Goal: Task Accomplishment & Management: Complete application form

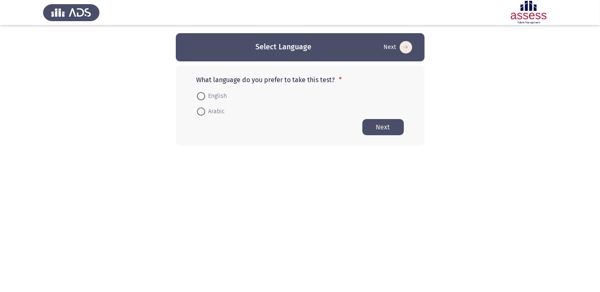
click at [204, 110] on span at bounding box center [201, 111] width 8 height 8
click at [204, 110] on input "Arabic" at bounding box center [201, 111] width 8 height 8
radio input "true"
click at [373, 128] on button "Next" at bounding box center [382, 127] width 41 height 16
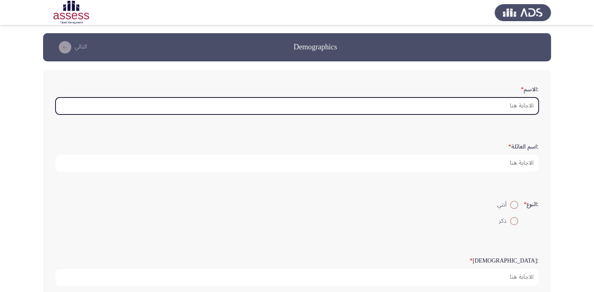
click at [494, 103] on input ":الاسم *" at bounding box center [297, 105] width 483 height 17
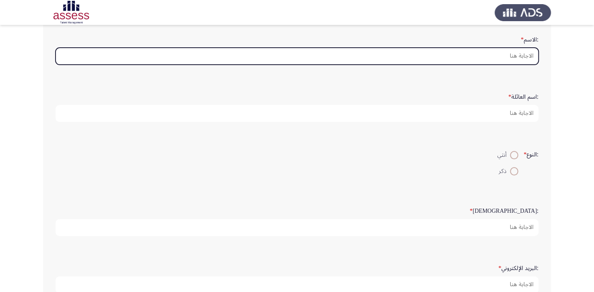
scroll to position [12, 0]
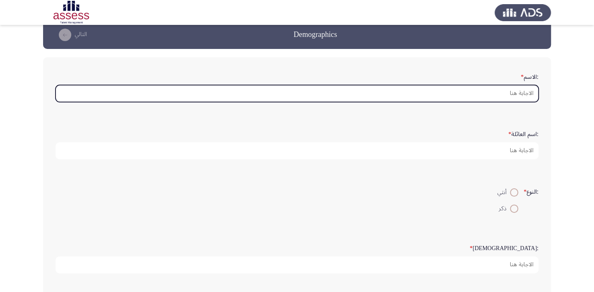
click at [495, 92] on input ":الاسم *" at bounding box center [297, 93] width 483 height 17
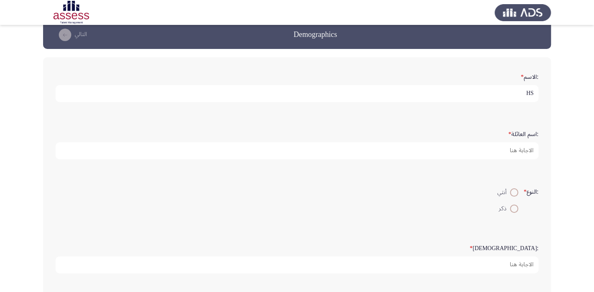
type input "H"
type input "[DEMOGRAPHIC_DATA] [PERSON_NAME]"
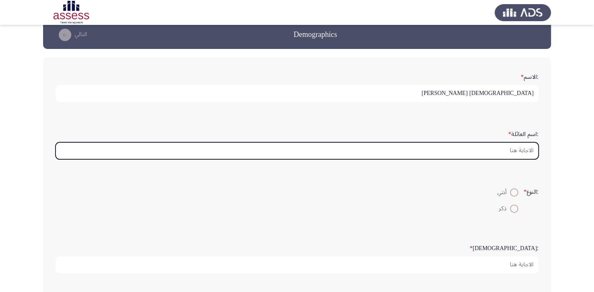
click at [477, 151] on input ":اسم العائلة *" at bounding box center [297, 150] width 483 height 17
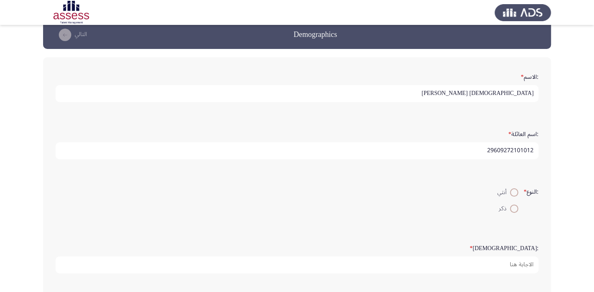
type input "29609272101012"
click at [514, 206] on span at bounding box center [514, 208] width 8 height 8
click at [514, 206] on input "ذكر" at bounding box center [514, 208] width 8 height 8
radio input "true"
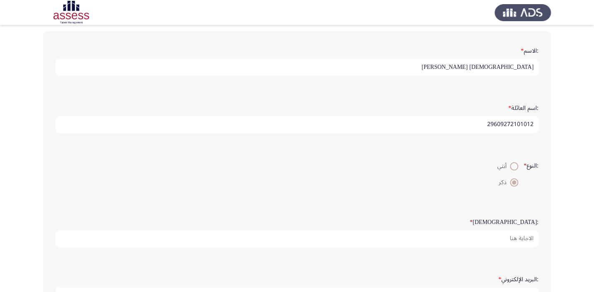
scroll to position [87, 0]
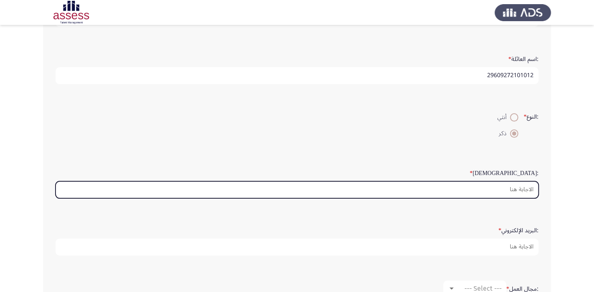
click at [498, 191] on input ":السن *" at bounding box center [297, 189] width 483 height 17
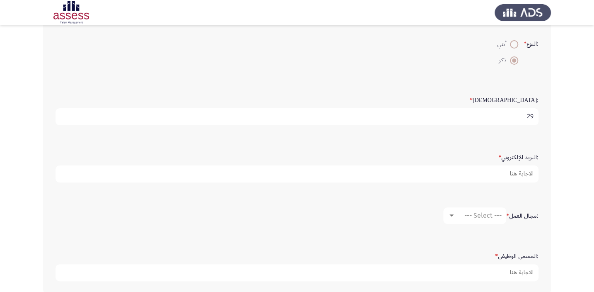
scroll to position [163, 0]
type input "29"
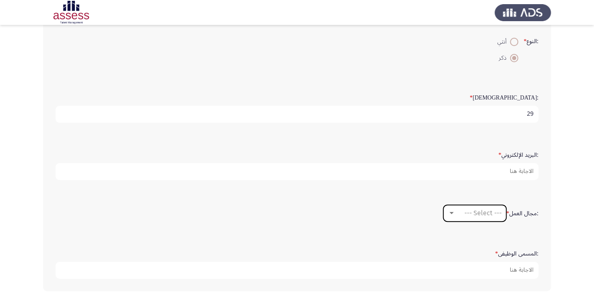
click at [451, 212] on div at bounding box center [452, 213] width 4 height 2
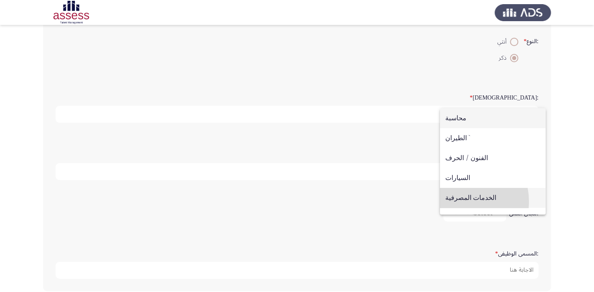
click at [454, 201] on span "الخدمات المصرفية" at bounding box center [493, 198] width 95 height 20
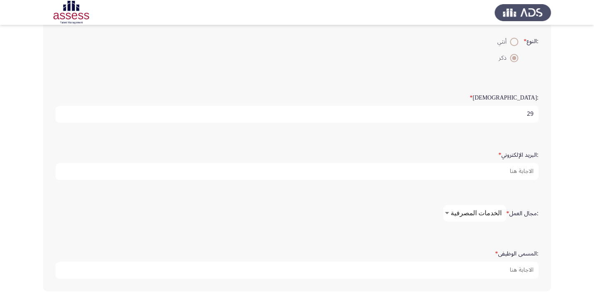
click at [448, 211] on div at bounding box center [447, 213] width 7 height 7
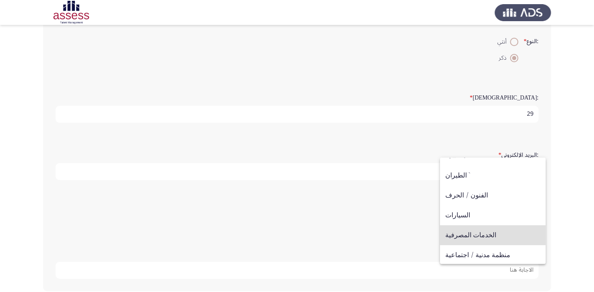
scroll to position [8, 0]
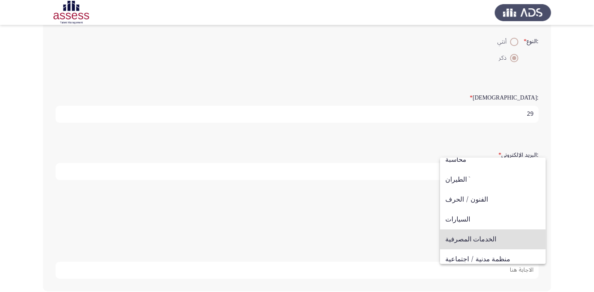
click at [456, 240] on span "الخدمات المصرفية" at bounding box center [493, 239] width 95 height 20
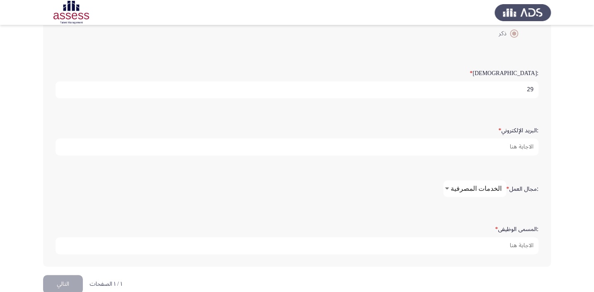
scroll to position [201, 0]
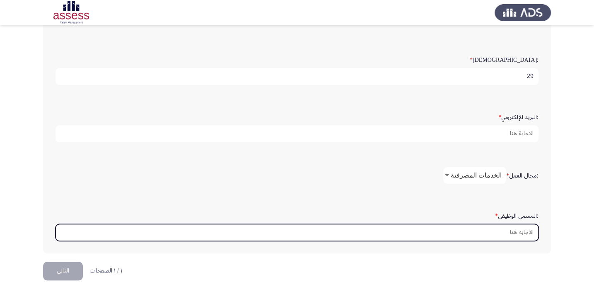
click at [454, 227] on input ":المسمى الوظيفى *" at bounding box center [297, 232] width 483 height 17
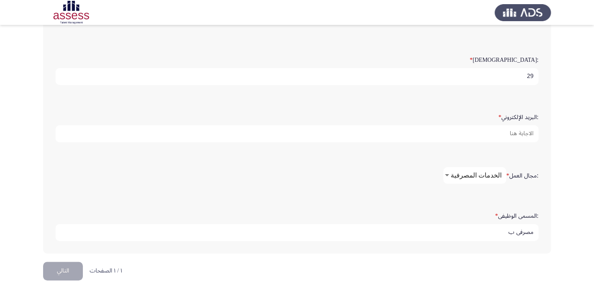
scroll to position [163, 0]
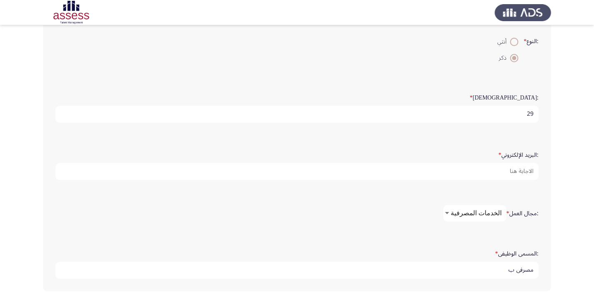
type input "مصرفى ب"
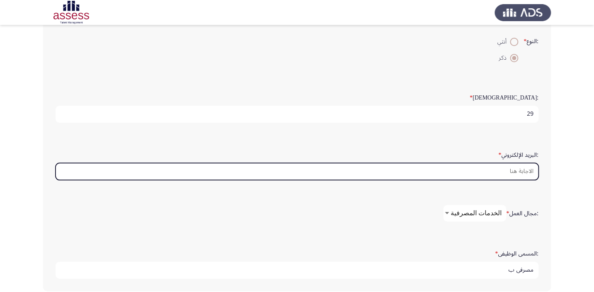
click at [454, 166] on input ":البريد الإلكتروني *" at bounding box center [297, 171] width 483 height 17
type input "ث"
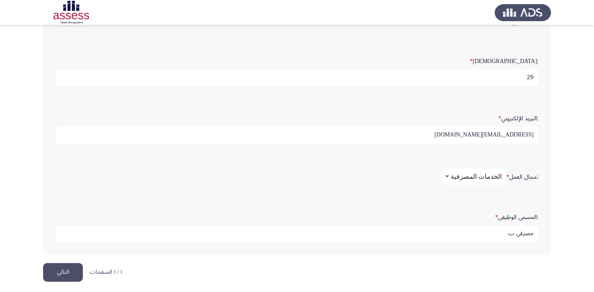
scroll to position [201, 0]
type input "[EMAIL_ADDRESS][DOMAIN_NAME]"
click at [70, 264] on button "التالي" at bounding box center [63, 271] width 40 height 19
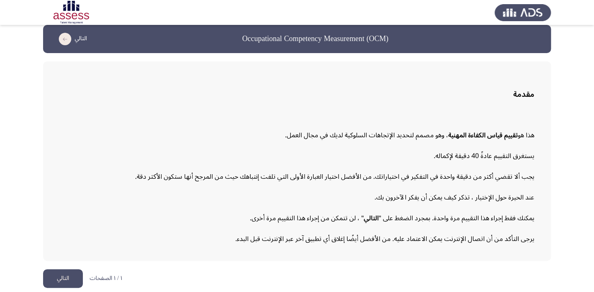
scroll to position [11, 0]
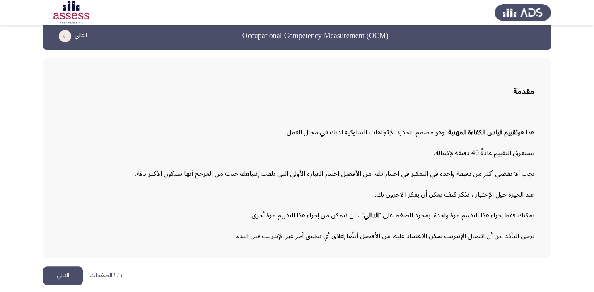
click at [75, 270] on button "التالي" at bounding box center [63, 275] width 40 height 19
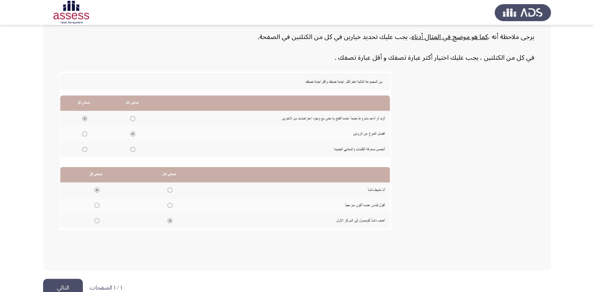
scroll to position [153, 0]
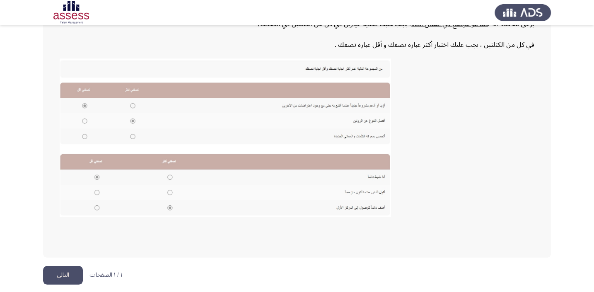
click at [66, 279] on button "التالي" at bounding box center [63, 275] width 40 height 19
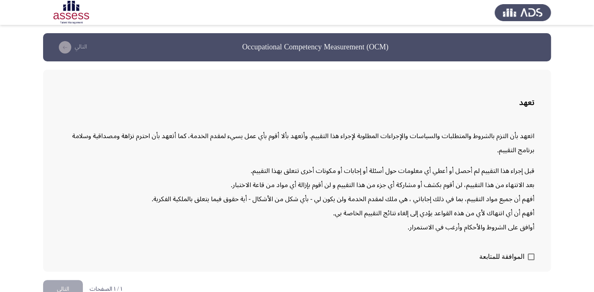
scroll to position [13, 0]
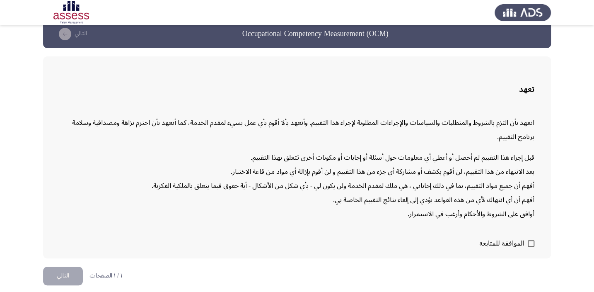
click at [531, 240] on span at bounding box center [531, 243] width 7 height 7
click at [531, 247] on input "الموافقة للمتابعة" at bounding box center [531, 247] width 0 height 0
checkbox input "true"
click at [70, 276] on button "التالي" at bounding box center [63, 276] width 40 height 19
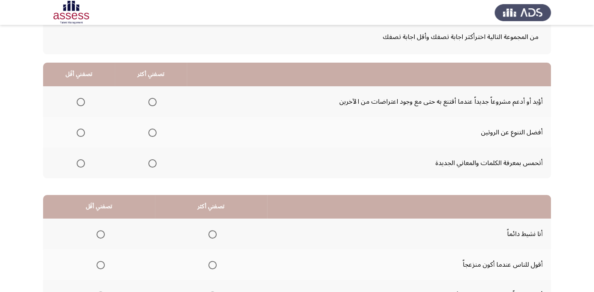
scroll to position [12, 0]
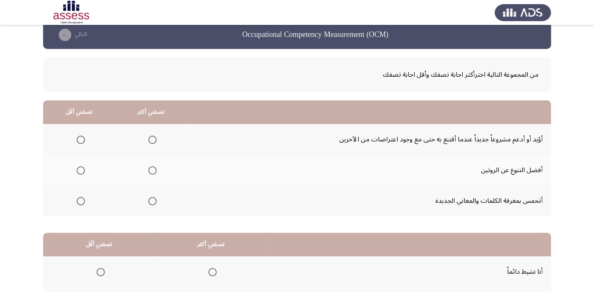
click at [153, 139] on span "Select an option" at bounding box center [152, 140] width 8 height 8
click at [153, 139] on input "Select an option" at bounding box center [152, 140] width 8 height 8
click at [79, 199] on span "Select an option" at bounding box center [81, 201] width 8 height 8
click at [79, 199] on input "Select an option" at bounding box center [81, 201] width 8 height 8
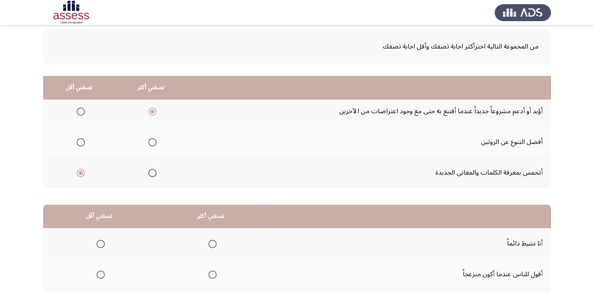
scroll to position [126, 0]
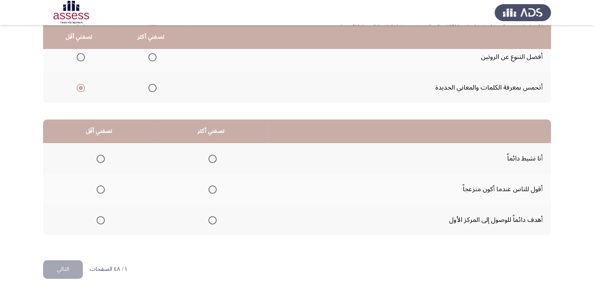
click at [214, 218] on span "Select an option" at bounding box center [213, 220] width 8 height 8
click at [214, 218] on input "Select an option" at bounding box center [213, 220] width 8 height 8
click at [102, 187] on span "Select an option" at bounding box center [101, 189] width 8 height 8
click at [102, 187] on input "Select an option" at bounding box center [101, 189] width 8 height 8
click at [77, 272] on button "التالي" at bounding box center [63, 269] width 40 height 19
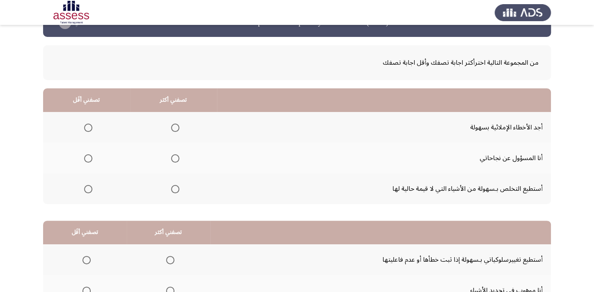
scroll to position [37, 0]
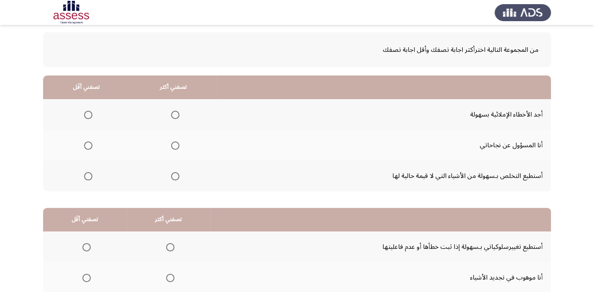
click at [173, 175] on span "Select an option" at bounding box center [175, 176] width 8 height 8
click at [173, 175] on input "Select an option" at bounding box center [175, 176] width 8 height 8
click at [87, 145] on span "Select an option" at bounding box center [88, 145] width 8 height 8
click at [87, 145] on input "Select an option" at bounding box center [88, 145] width 8 height 8
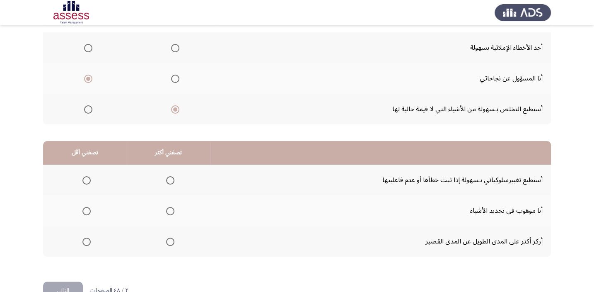
scroll to position [126, 0]
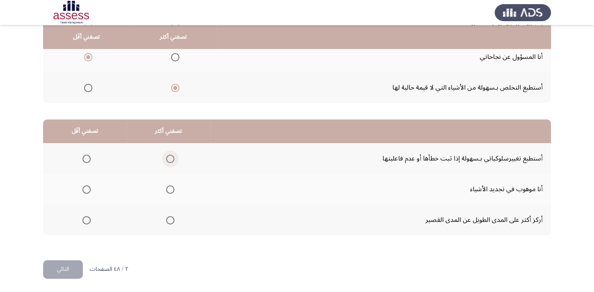
click at [167, 157] on span "Select an option" at bounding box center [170, 159] width 8 height 8
click at [167, 157] on input "Select an option" at bounding box center [170, 159] width 8 height 8
click at [83, 186] on span "Select an option" at bounding box center [86, 189] width 8 height 8
click at [83, 186] on input "Select an option" at bounding box center [86, 189] width 8 height 8
click at [57, 266] on button "التالي" at bounding box center [63, 269] width 40 height 19
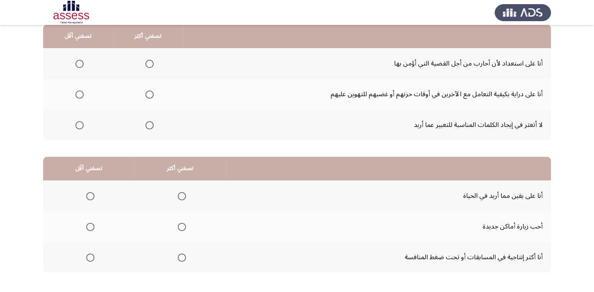
scroll to position [75, 0]
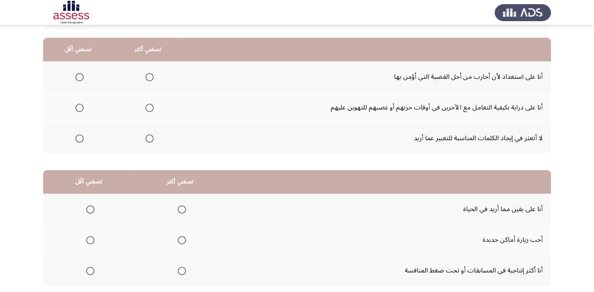
click at [148, 107] on span "Select an option" at bounding box center [150, 108] width 8 height 8
click at [148, 107] on input "Select an option" at bounding box center [150, 108] width 8 height 8
click at [80, 137] on span "Select an option" at bounding box center [79, 138] width 8 height 8
click at [80, 137] on input "Select an option" at bounding box center [79, 138] width 8 height 8
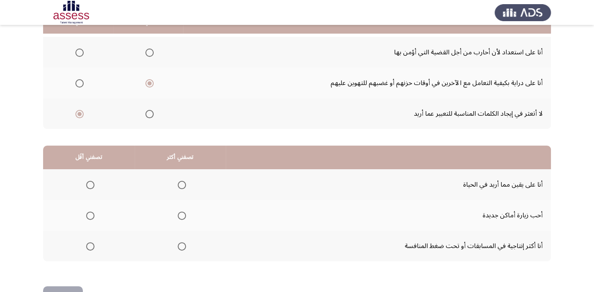
scroll to position [113, 0]
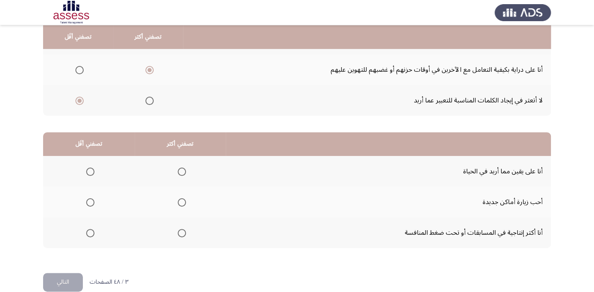
click at [178, 201] on span "Select an option" at bounding box center [182, 202] width 8 height 8
click at [178, 201] on input "Select an option" at bounding box center [182, 202] width 8 height 8
click at [89, 169] on span "Select an option" at bounding box center [90, 171] width 8 height 8
click at [89, 169] on input "Select an option" at bounding box center [90, 171] width 8 height 8
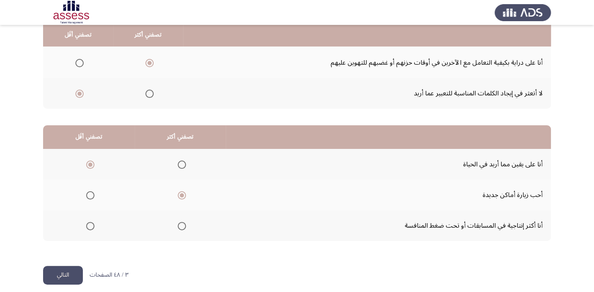
scroll to position [126, 0]
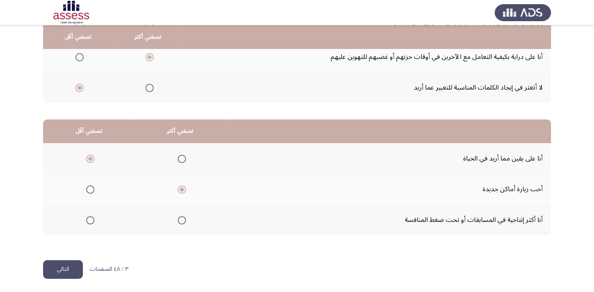
click at [61, 268] on button "التالي" at bounding box center [63, 269] width 40 height 19
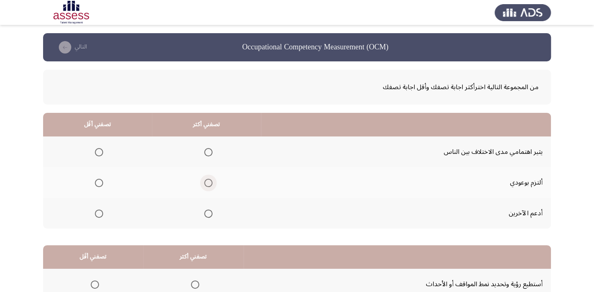
click at [205, 183] on span "Select an option" at bounding box center [208, 183] width 8 height 8
click at [205, 183] on input "Select an option" at bounding box center [208, 183] width 8 height 8
click at [97, 150] on span "Select an option" at bounding box center [99, 152] width 8 height 8
click at [97, 150] on input "Select an option" at bounding box center [99, 152] width 8 height 8
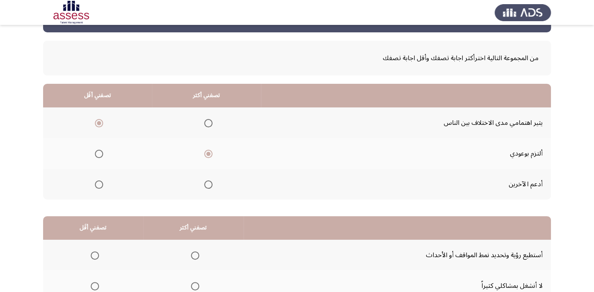
scroll to position [113, 0]
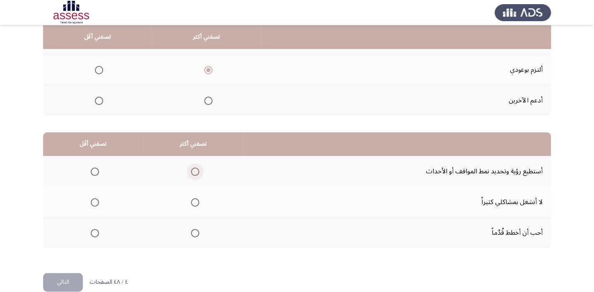
click at [191, 170] on span "Select an option" at bounding box center [195, 171] width 8 height 8
click at [191, 170] on input "Select an option" at bounding box center [195, 171] width 8 height 8
click at [96, 233] on span "Select an option" at bounding box center [95, 233] width 8 height 8
click at [96, 233] on input "Select an option" at bounding box center [95, 233] width 8 height 8
click at [69, 276] on button "التالي" at bounding box center [63, 282] width 40 height 19
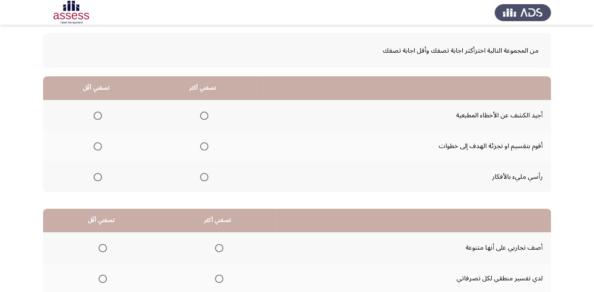
scroll to position [75, 0]
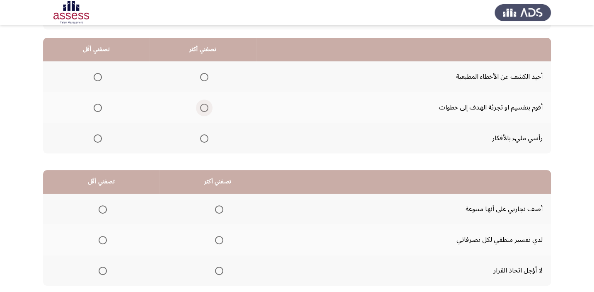
click at [200, 104] on span "Select an option" at bounding box center [204, 108] width 8 height 8
click at [200, 104] on input "Select an option" at bounding box center [204, 108] width 8 height 8
click at [98, 138] on span "Select an option" at bounding box center [98, 138] width 8 height 8
click at [98, 138] on input "Select an option" at bounding box center [98, 138] width 8 height 8
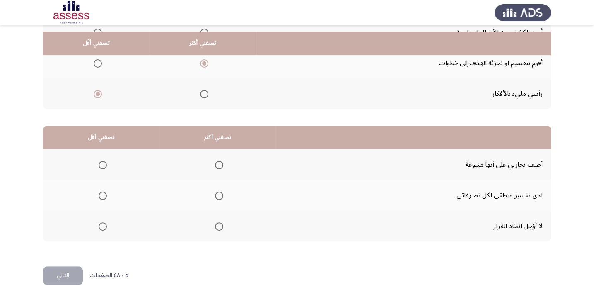
scroll to position [126, 0]
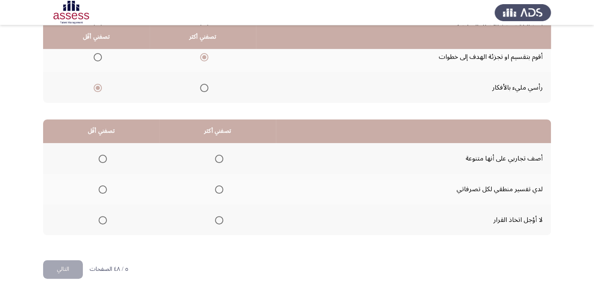
click at [221, 216] on span "Select an option" at bounding box center [219, 220] width 8 height 8
click at [221, 216] on input "Select an option" at bounding box center [219, 220] width 8 height 8
click at [99, 186] on span "Select an option" at bounding box center [103, 189] width 8 height 8
click at [99, 186] on input "Select an option" at bounding box center [103, 189] width 8 height 8
click at [65, 270] on button "التالي" at bounding box center [63, 269] width 40 height 19
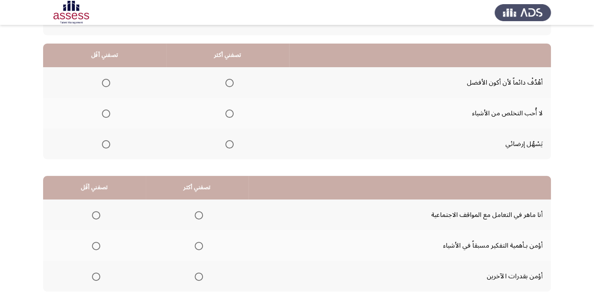
scroll to position [75, 0]
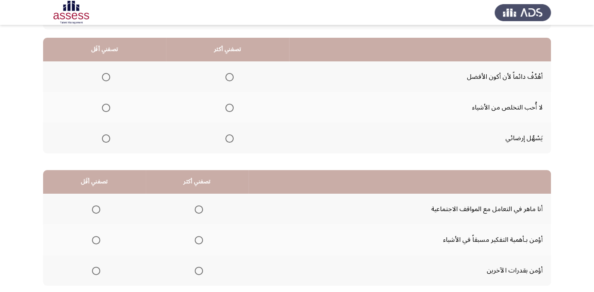
click at [229, 75] on span "Select an option" at bounding box center [230, 77] width 8 height 8
click at [229, 75] on input "Select an option" at bounding box center [230, 77] width 8 height 8
click at [104, 136] on span "Select an option" at bounding box center [106, 138] width 8 height 8
click at [104, 136] on input "Select an option" at bounding box center [106, 138] width 8 height 8
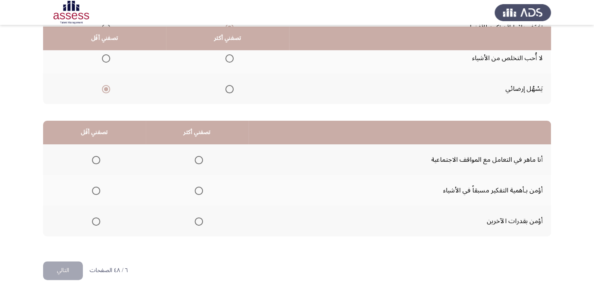
scroll to position [126, 0]
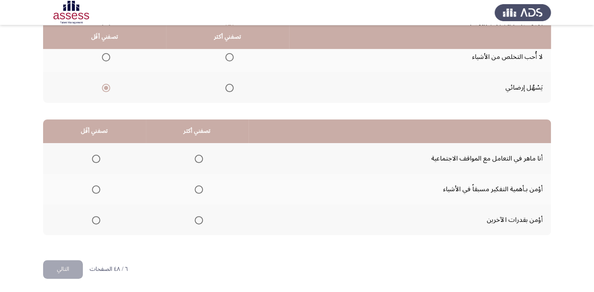
click at [195, 185] on span "Select an option" at bounding box center [199, 189] width 8 height 8
click at [195, 185] on input "Select an option" at bounding box center [199, 189] width 8 height 8
click at [98, 158] on span "Select an option" at bounding box center [96, 159] width 8 height 8
click at [98, 158] on input "Select an option" at bounding box center [96, 159] width 8 height 8
click at [64, 263] on button "التالي" at bounding box center [63, 269] width 40 height 19
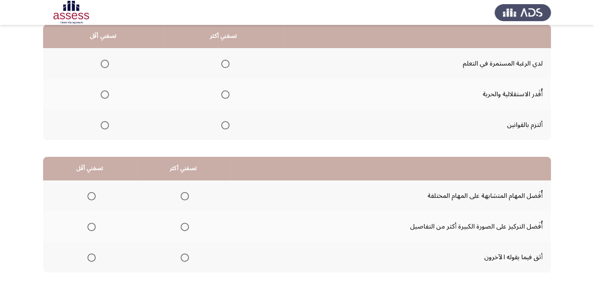
scroll to position [75, 0]
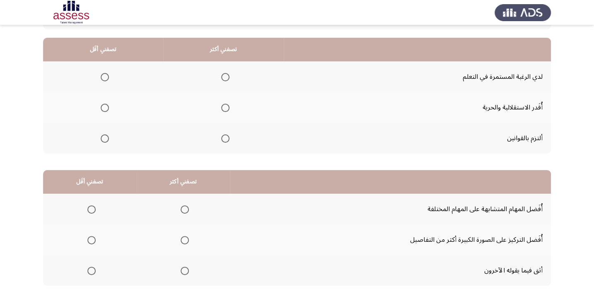
click at [223, 76] on span "Select an option" at bounding box center [225, 77] width 8 height 8
click at [223, 76] on input "Select an option" at bounding box center [225, 77] width 8 height 8
click at [104, 104] on span "Select an option" at bounding box center [105, 108] width 8 height 8
click at [104, 104] on input "Select an option" at bounding box center [105, 108] width 8 height 8
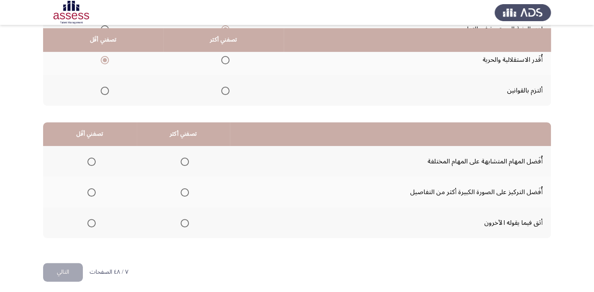
scroll to position [126, 0]
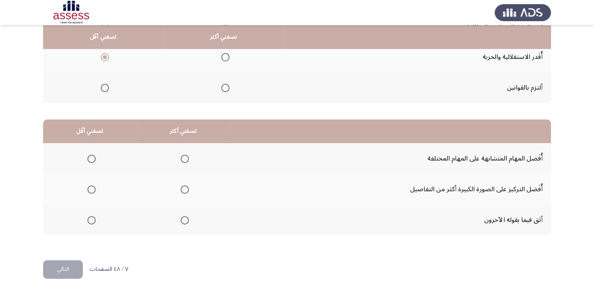
click at [182, 187] on span "Select an option" at bounding box center [185, 189] width 8 height 8
click at [182, 187] on input "Select an option" at bounding box center [185, 189] width 8 height 8
click at [92, 158] on span "Select an option" at bounding box center [91, 159] width 8 height 8
click at [92, 158] on input "Select an option" at bounding box center [91, 159] width 8 height 8
click at [68, 269] on button "التالي" at bounding box center [63, 269] width 40 height 19
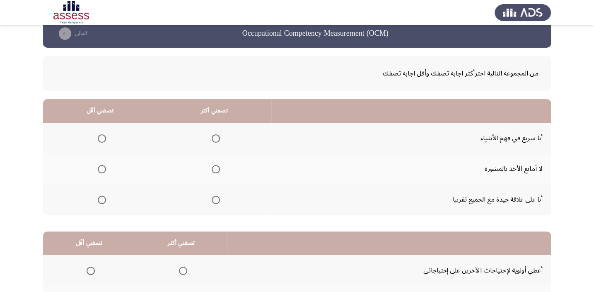
scroll to position [37, 0]
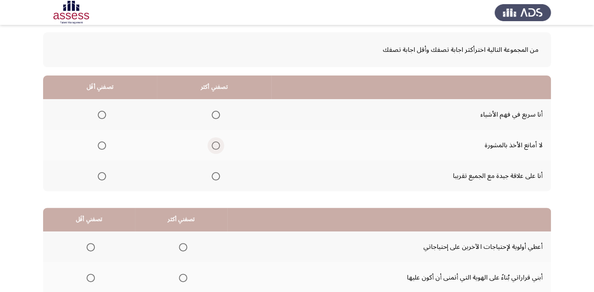
click at [214, 143] on span "Select an option" at bounding box center [216, 145] width 8 height 8
click at [214, 143] on input "Select an option" at bounding box center [216, 145] width 8 height 8
click at [102, 173] on span "Select an option" at bounding box center [102, 176] width 8 height 8
click at [102, 173] on input "Select an option" at bounding box center [102, 176] width 8 height 8
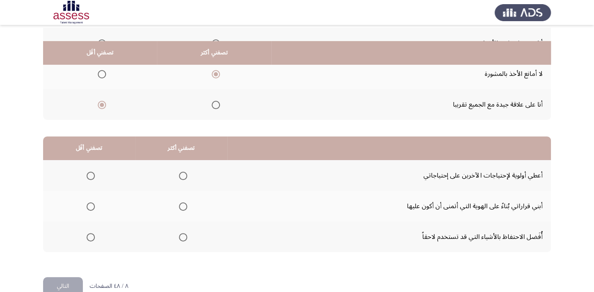
scroll to position [126, 0]
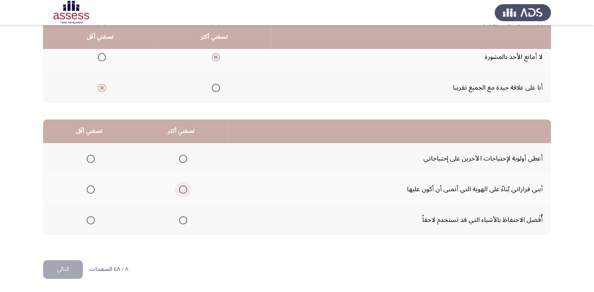
click at [181, 186] on span "Select an option" at bounding box center [183, 189] width 8 height 8
click at [181, 186] on input "Select an option" at bounding box center [183, 189] width 8 height 8
click at [91, 159] on span "Select an option" at bounding box center [91, 159] width 0 height 0
click at [90, 158] on input "Select an option" at bounding box center [91, 159] width 8 height 8
click at [66, 268] on button "التالي" at bounding box center [63, 269] width 40 height 19
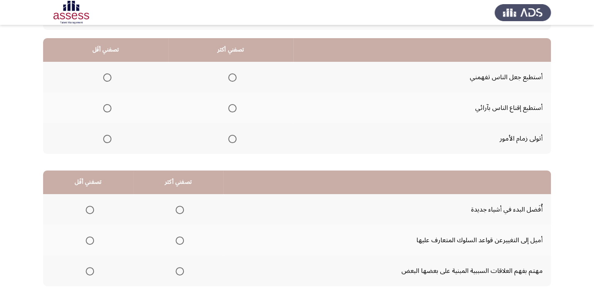
scroll to position [75, 0]
click at [231, 75] on span "Select an option" at bounding box center [232, 77] width 8 height 8
click at [231, 75] on input "Select an option" at bounding box center [232, 77] width 8 height 8
click at [108, 137] on span "Select an option" at bounding box center [107, 138] width 8 height 8
click at [108, 137] on input "Select an option" at bounding box center [107, 138] width 8 height 8
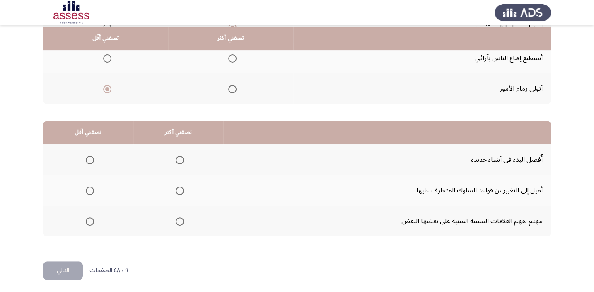
scroll to position [126, 0]
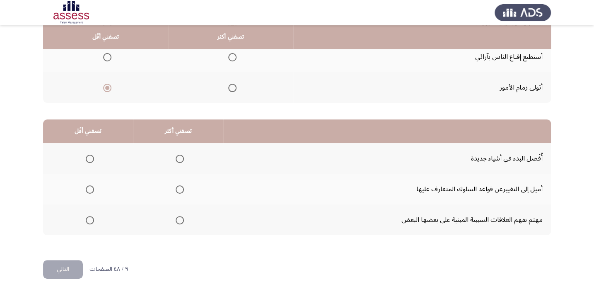
click at [178, 155] on span "Select an option" at bounding box center [180, 159] width 8 height 8
click at [178, 155] on input "Select an option" at bounding box center [180, 159] width 8 height 8
click at [87, 217] on span "Select an option" at bounding box center [90, 220] width 8 height 8
click at [87, 217] on input "Select an option" at bounding box center [90, 220] width 8 height 8
click at [75, 265] on button "التالي" at bounding box center [63, 269] width 40 height 19
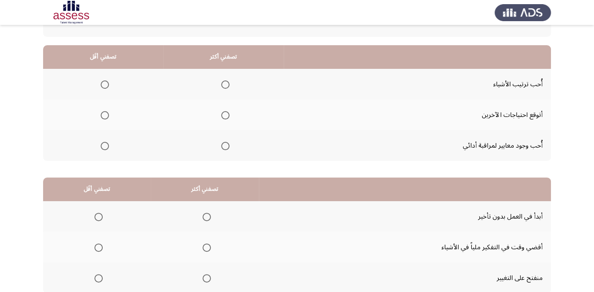
scroll to position [75, 0]
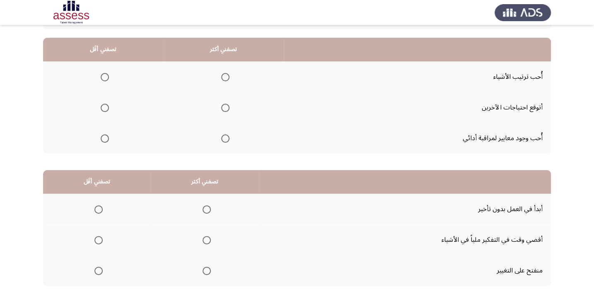
click at [221, 136] on span "Select an option" at bounding box center [225, 138] width 8 height 8
click at [221, 136] on input "Select an option" at bounding box center [225, 138] width 8 height 8
click at [102, 76] on span "Select an option" at bounding box center [105, 77] width 8 height 8
click at [102, 76] on input "Select an option" at bounding box center [105, 77] width 8 height 8
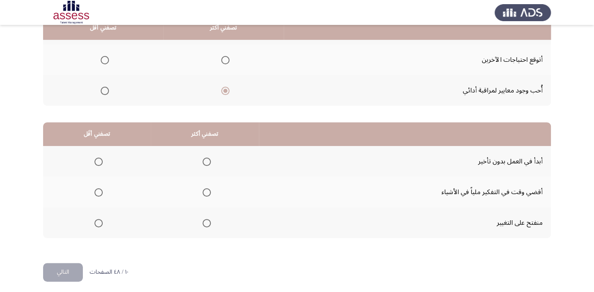
scroll to position [126, 0]
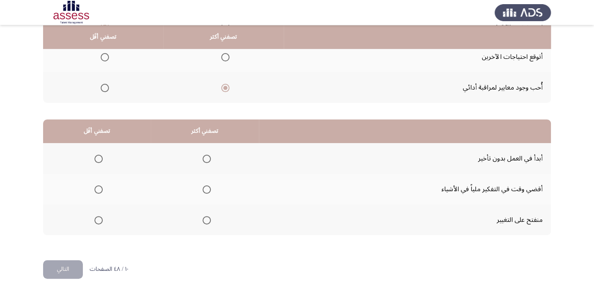
click at [203, 155] on span "Select an option" at bounding box center [207, 159] width 8 height 8
click at [203, 155] on input "Select an option" at bounding box center [207, 159] width 8 height 8
click at [96, 186] on span "Select an option" at bounding box center [99, 189] width 8 height 8
click at [96, 186] on input "Select an option" at bounding box center [99, 189] width 8 height 8
click at [75, 267] on button "التالي" at bounding box center [63, 269] width 40 height 19
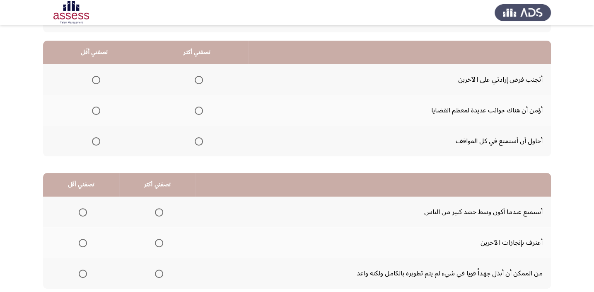
scroll to position [75, 0]
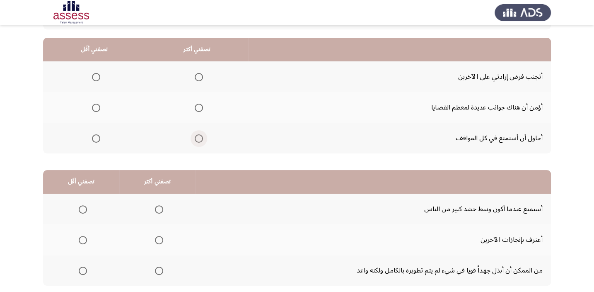
click at [195, 136] on span "Select an option" at bounding box center [199, 138] width 8 height 8
click at [195, 136] on input "Select an option" at bounding box center [199, 138] width 8 height 8
click at [93, 75] on span "Select an option" at bounding box center [96, 77] width 8 height 8
click at [93, 75] on input "Select an option" at bounding box center [96, 77] width 8 height 8
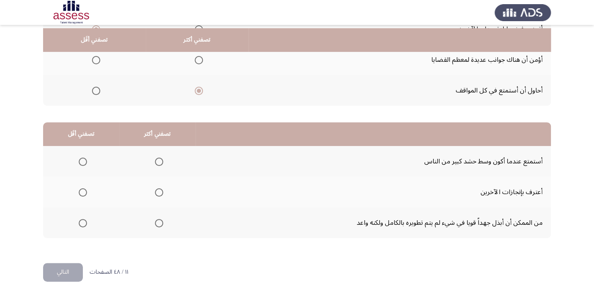
scroll to position [126, 0]
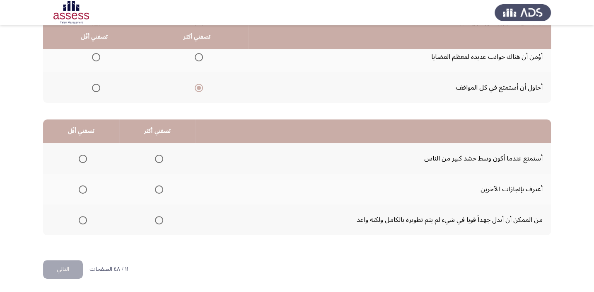
click at [158, 188] on span "Select an option" at bounding box center [159, 189] width 8 height 8
click at [158, 188] on input "Select an option" at bounding box center [159, 189] width 8 height 8
click at [81, 216] on span "Select an option" at bounding box center [83, 220] width 8 height 8
click at [81, 216] on input "Select an option" at bounding box center [83, 220] width 8 height 8
click at [61, 272] on button "التالي" at bounding box center [63, 269] width 40 height 19
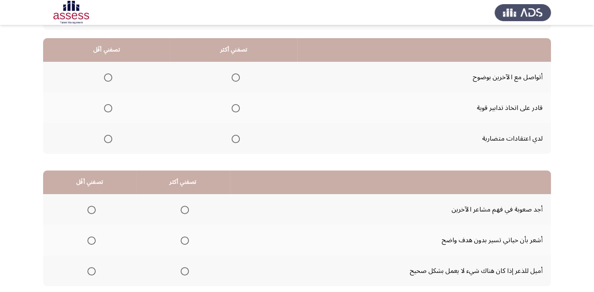
scroll to position [75, 0]
click at [232, 73] on span "Select an option" at bounding box center [236, 77] width 8 height 8
click at [232, 73] on input "Select an option" at bounding box center [236, 77] width 8 height 8
click at [106, 106] on span "Select an option" at bounding box center [108, 108] width 8 height 8
click at [106, 106] on input "Select an option" at bounding box center [108, 108] width 8 height 8
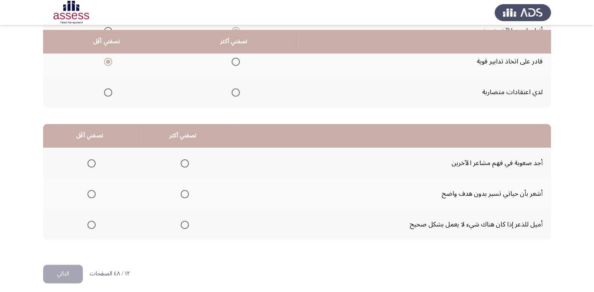
scroll to position [126, 0]
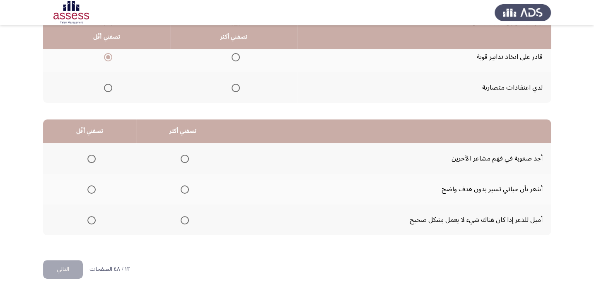
click at [88, 155] on span "Select an option" at bounding box center [91, 159] width 8 height 8
click at [88, 155] on input "Select an option" at bounding box center [91, 159] width 8 height 8
click at [184, 216] on span "Select an option" at bounding box center [185, 220] width 8 height 8
click at [184, 216] on input "Select an option" at bounding box center [185, 220] width 8 height 8
click at [66, 265] on button "التالي" at bounding box center [63, 269] width 40 height 19
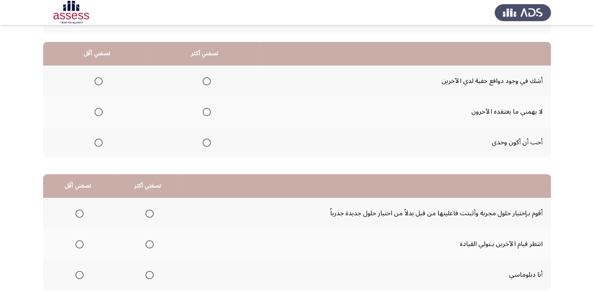
scroll to position [75, 0]
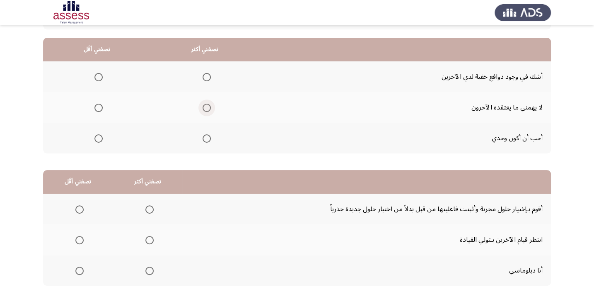
click at [204, 105] on span "Select an option" at bounding box center [207, 108] width 8 height 8
click at [204, 105] on input "Select an option" at bounding box center [207, 108] width 8 height 8
click at [99, 77] on span "Select an option" at bounding box center [99, 77] width 0 height 0
click at [98, 76] on input "Select an option" at bounding box center [99, 77] width 8 height 8
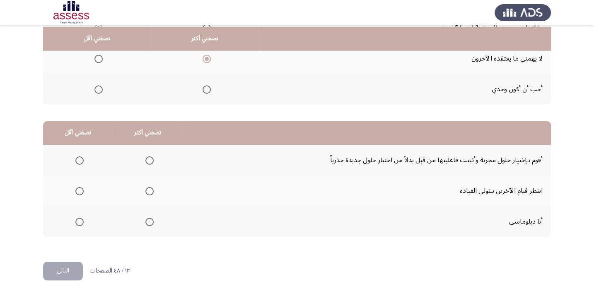
scroll to position [126, 0]
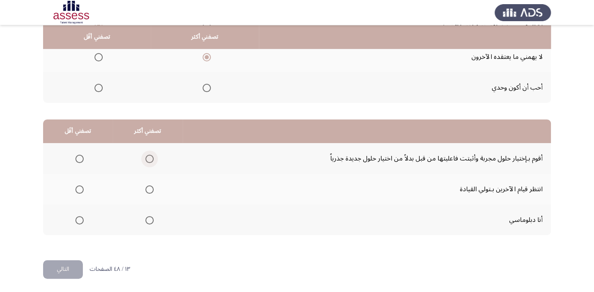
click at [146, 158] on span "Select an option" at bounding box center [150, 159] width 8 height 8
click at [146, 158] on input "Select an option" at bounding box center [150, 159] width 8 height 8
click at [80, 189] on span "Select an option" at bounding box center [79, 189] width 8 height 8
click at [80, 189] on input "Select an option" at bounding box center [79, 189] width 8 height 8
click at [58, 270] on button "التالي" at bounding box center [63, 269] width 40 height 19
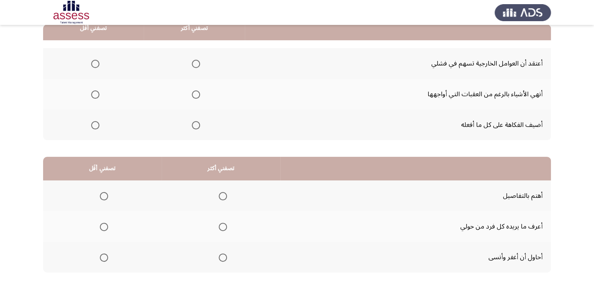
scroll to position [75, 0]
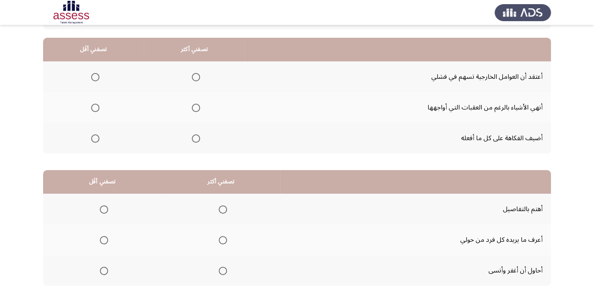
click at [196, 76] on span "Select an option" at bounding box center [196, 77] width 8 height 8
click at [196, 76] on input "Select an option" at bounding box center [196, 77] width 8 height 8
click at [92, 107] on span "Select an option" at bounding box center [95, 108] width 8 height 8
click at [92, 107] on input "Select an option" at bounding box center [95, 108] width 8 height 8
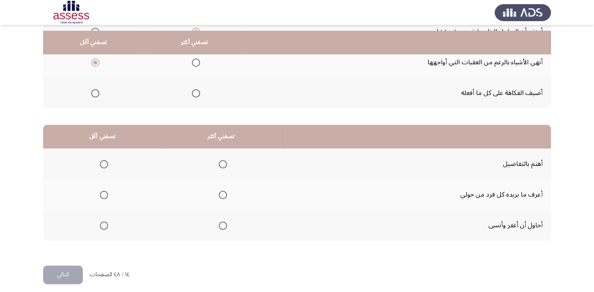
scroll to position [126, 0]
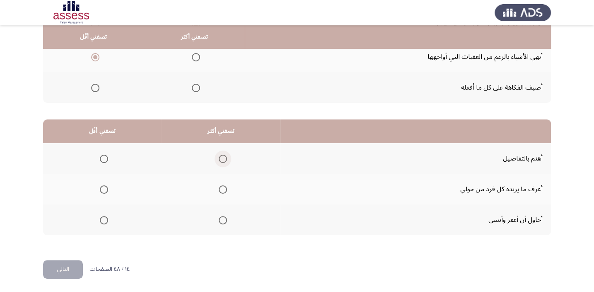
click at [219, 155] on span "Select an option" at bounding box center [223, 159] width 8 height 8
click at [219, 155] on input "Select an option" at bounding box center [223, 159] width 8 height 8
click at [103, 188] on span "Select an option" at bounding box center [104, 189] width 8 height 8
click at [103, 188] on input "Select an option" at bounding box center [104, 189] width 8 height 8
click at [58, 268] on button "التالي" at bounding box center [63, 269] width 40 height 19
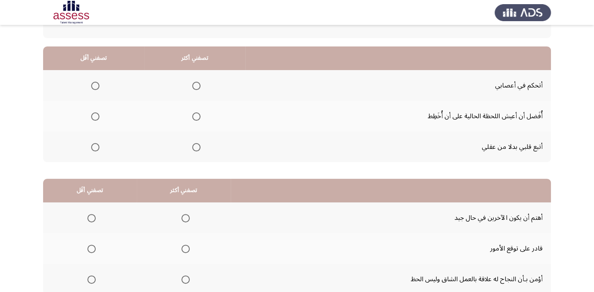
scroll to position [75, 0]
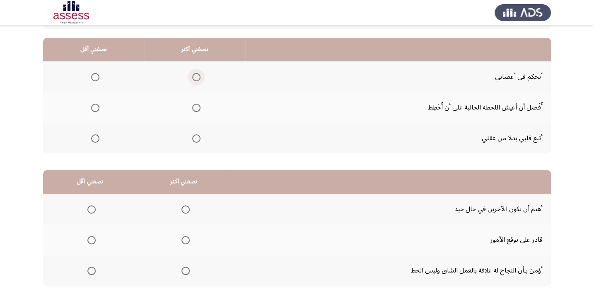
click at [197, 77] on span "Select an option" at bounding box center [197, 77] width 0 height 0
click at [194, 76] on input "Select an option" at bounding box center [196, 77] width 8 height 8
click at [93, 137] on span "Select an option" at bounding box center [95, 138] width 8 height 8
click at [93, 137] on input "Select an option" at bounding box center [95, 138] width 8 height 8
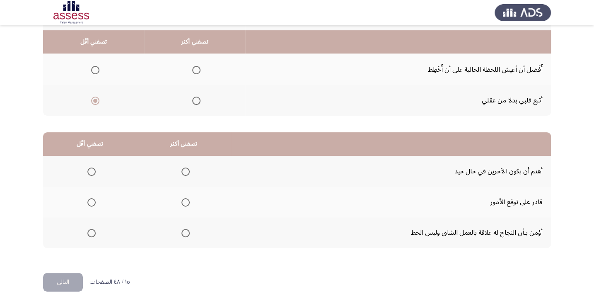
scroll to position [126, 0]
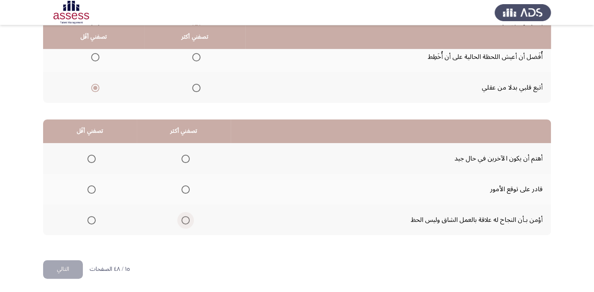
click at [182, 219] on span "Select an option" at bounding box center [186, 220] width 8 height 8
click at [182, 219] on input "Select an option" at bounding box center [186, 220] width 8 height 8
click at [89, 187] on span "Select an option" at bounding box center [91, 189] width 8 height 8
click at [89, 187] on input "Select an option" at bounding box center [91, 189] width 8 height 8
click at [72, 270] on button "التالي" at bounding box center [63, 269] width 40 height 19
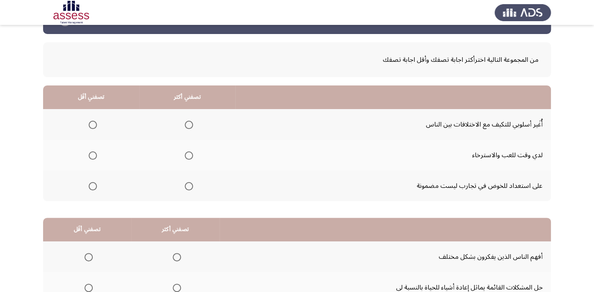
scroll to position [75, 0]
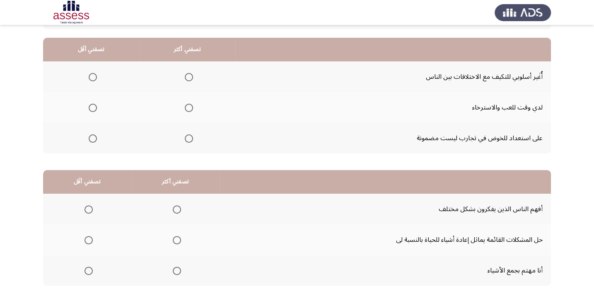
click at [190, 74] on span "Select an option" at bounding box center [189, 77] width 8 height 8
click at [190, 74] on input "Select an option" at bounding box center [189, 77] width 8 height 8
click at [89, 107] on span "Select an option" at bounding box center [93, 108] width 8 height 8
click at [89, 107] on input "Select an option" at bounding box center [93, 108] width 8 height 8
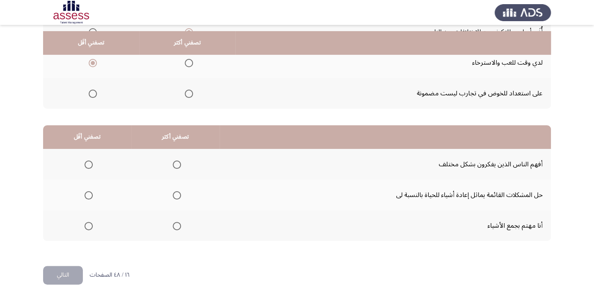
scroll to position [126, 0]
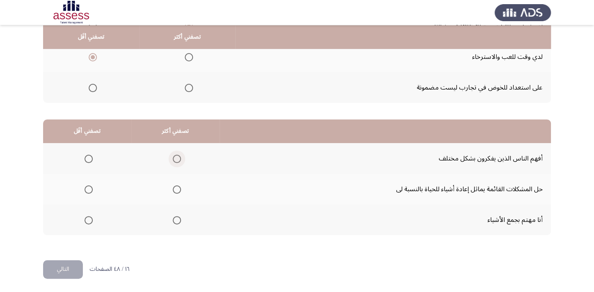
click at [176, 158] on span "Select an option" at bounding box center [177, 159] width 8 height 8
click at [176, 158] on input "Select an option" at bounding box center [177, 159] width 8 height 8
click at [85, 185] on span "Select an option" at bounding box center [89, 189] width 8 height 8
click at [85, 185] on input "Select an option" at bounding box center [89, 189] width 8 height 8
click at [89, 216] on span "Select an option" at bounding box center [89, 220] width 8 height 8
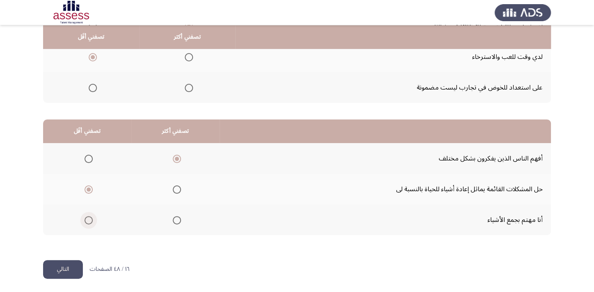
click at [89, 216] on input "Select an option" at bounding box center [89, 220] width 8 height 8
click at [70, 270] on button "التالي" at bounding box center [63, 269] width 40 height 19
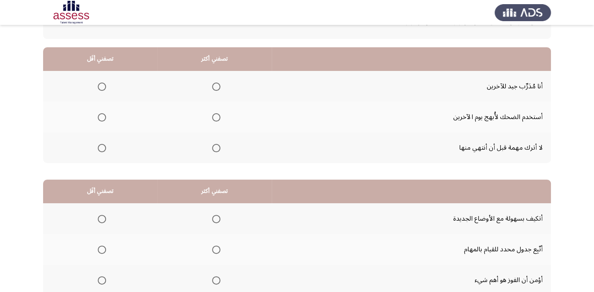
scroll to position [75, 0]
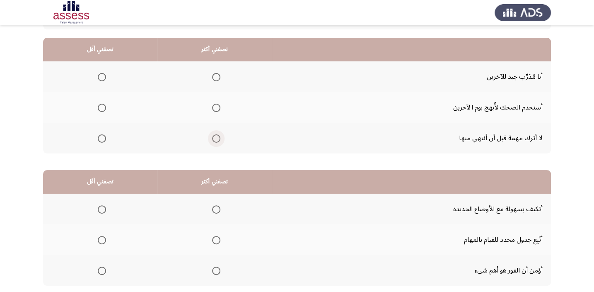
click at [216, 138] on span "Select an option" at bounding box center [216, 138] width 0 height 0
click at [216, 137] on input "Select an option" at bounding box center [216, 138] width 8 height 8
click at [102, 108] on span "Select an option" at bounding box center [102, 108] width 8 height 8
click at [102, 108] on input "Select an option" at bounding box center [102, 108] width 8 height 8
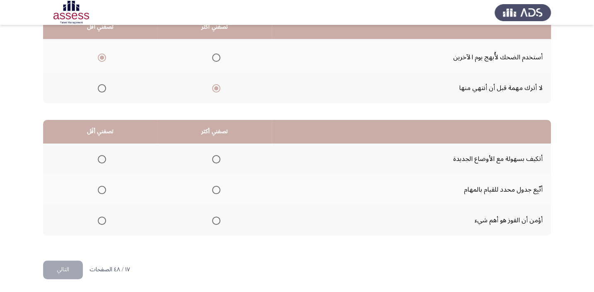
scroll to position [126, 0]
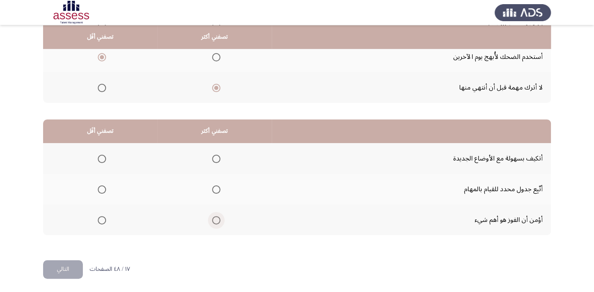
click at [216, 218] on span "Select an option" at bounding box center [216, 220] width 8 height 8
click at [216, 218] on input "Select an option" at bounding box center [216, 220] width 8 height 8
click at [102, 155] on span "Select an option" at bounding box center [102, 159] width 8 height 8
click at [102, 155] on input "Select an option" at bounding box center [102, 159] width 8 height 8
click at [70, 269] on button "التالي" at bounding box center [63, 269] width 40 height 19
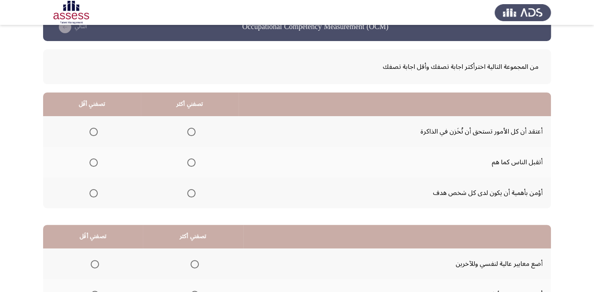
scroll to position [37, 0]
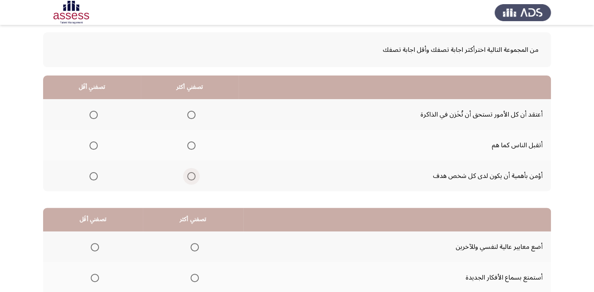
click at [190, 174] on span "Select an option" at bounding box center [191, 176] width 8 height 8
click at [190, 174] on input "Select an option" at bounding box center [191, 176] width 8 height 8
click at [91, 143] on span "Select an option" at bounding box center [94, 145] width 8 height 8
click at [91, 143] on input "Select an option" at bounding box center [94, 145] width 8 height 8
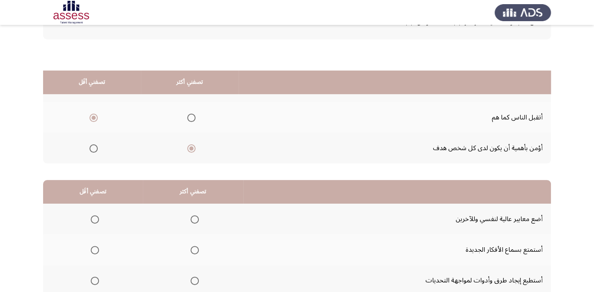
scroll to position [126, 0]
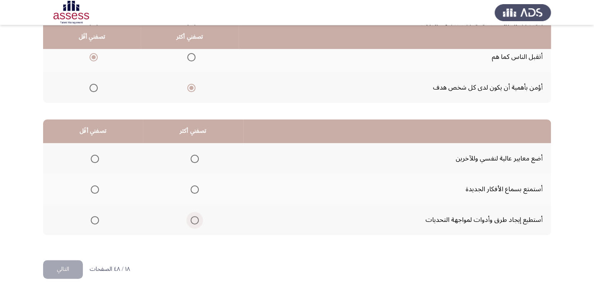
click at [191, 218] on span "Select an option" at bounding box center [195, 220] width 8 height 8
click at [191, 218] on input "Select an option" at bounding box center [195, 220] width 8 height 8
click at [93, 158] on span "Select an option" at bounding box center [95, 159] width 8 height 8
click at [93, 158] on input "Select an option" at bounding box center [95, 159] width 8 height 8
click at [76, 268] on button "التالي" at bounding box center [63, 269] width 40 height 19
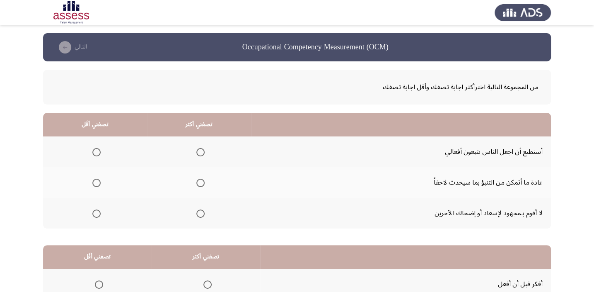
scroll to position [37, 0]
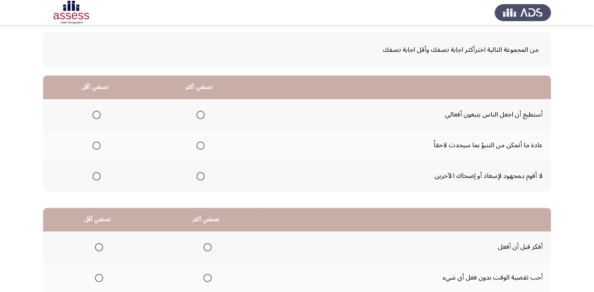
click at [197, 112] on span "Select an option" at bounding box center [201, 115] width 8 height 8
click at [197, 112] on input "Select an option" at bounding box center [201, 115] width 8 height 8
click at [98, 143] on span "Select an option" at bounding box center [96, 145] width 8 height 8
click at [98, 143] on input "Select an option" at bounding box center [96, 145] width 8 height 8
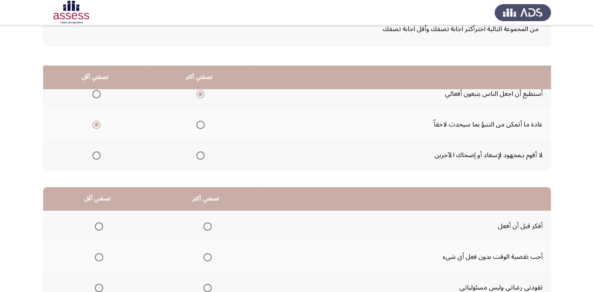
scroll to position [126, 0]
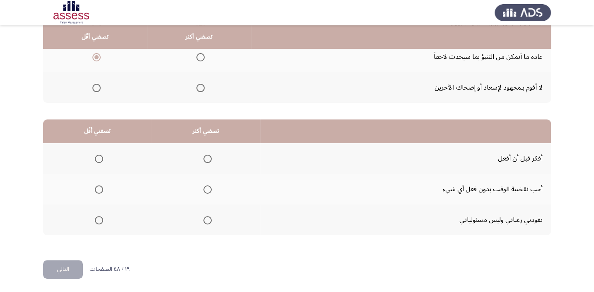
click at [204, 157] on span "Select an option" at bounding box center [208, 159] width 8 height 8
click at [204, 157] on input "Select an option" at bounding box center [208, 159] width 8 height 8
click at [95, 186] on span "Select an option" at bounding box center [99, 189] width 8 height 8
click at [95, 186] on input "Select an option" at bounding box center [99, 189] width 8 height 8
click at [63, 267] on button "التالي" at bounding box center [63, 269] width 40 height 19
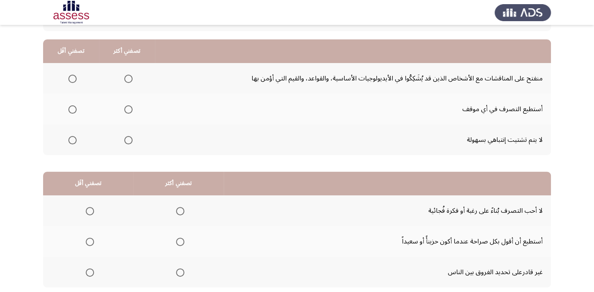
scroll to position [75, 0]
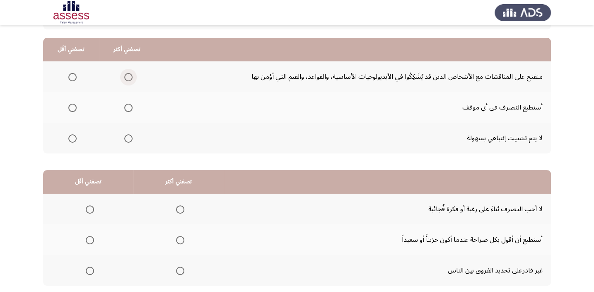
click at [125, 75] on span "Select an option" at bounding box center [128, 77] width 8 height 8
click at [125, 75] on input "Select an option" at bounding box center [128, 77] width 8 height 8
click at [70, 106] on span "Select an option" at bounding box center [72, 108] width 8 height 8
click at [70, 106] on input "Select an option" at bounding box center [72, 108] width 8 height 8
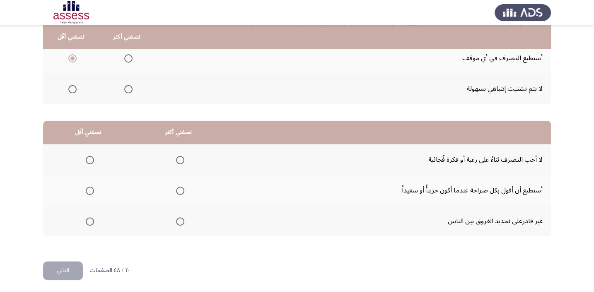
scroll to position [126, 0]
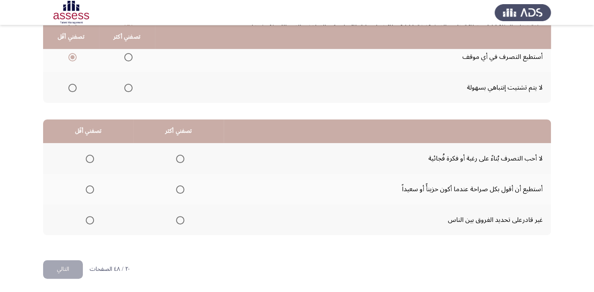
click at [90, 216] on span "Select an option" at bounding box center [90, 220] width 8 height 8
click at [90, 216] on input "Select an option" at bounding box center [90, 220] width 8 height 8
click at [178, 187] on span "Select an option" at bounding box center [180, 189] width 8 height 8
click at [178, 187] on input "Select an option" at bounding box center [180, 189] width 8 height 8
click at [72, 265] on button "التالي" at bounding box center [63, 269] width 40 height 19
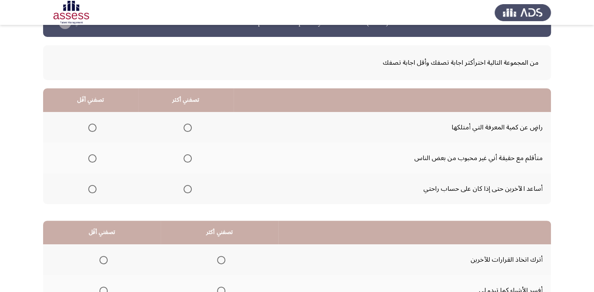
scroll to position [37, 0]
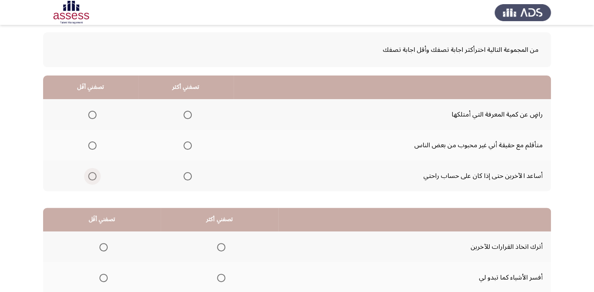
click at [87, 174] on label "Select an option" at bounding box center [91, 176] width 12 height 8
click at [88, 174] on input "Select an option" at bounding box center [92, 176] width 8 height 8
click at [184, 114] on span "Select an option" at bounding box center [188, 115] width 8 height 8
click at [184, 114] on input "Select an option" at bounding box center [188, 115] width 8 height 8
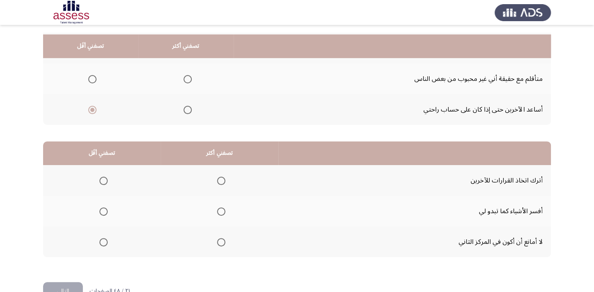
scroll to position [113, 0]
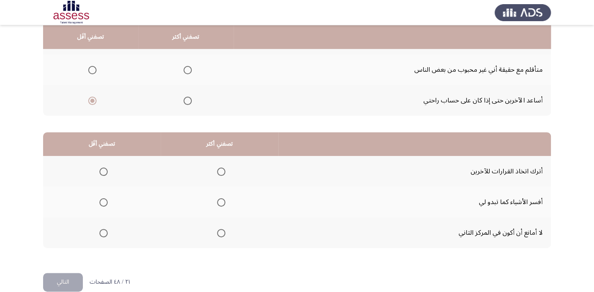
click at [222, 200] on span "Select an option" at bounding box center [221, 202] width 8 height 8
click at [222, 200] on input "Select an option" at bounding box center [221, 202] width 8 height 8
click at [104, 172] on span "Select an option" at bounding box center [104, 172] width 0 height 0
click at [103, 170] on input "Select an option" at bounding box center [103, 171] width 8 height 8
click at [72, 281] on button "التالي" at bounding box center [63, 282] width 40 height 19
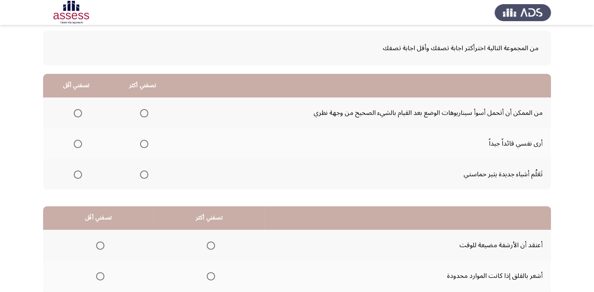
scroll to position [75, 0]
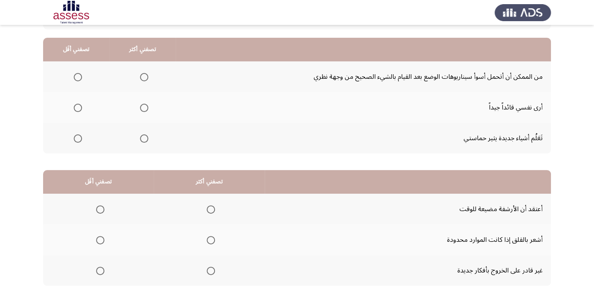
click at [141, 136] on span "Select an option" at bounding box center [144, 138] width 8 height 8
click at [141, 136] on input "Select an option" at bounding box center [144, 138] width 8 height 8
click at [76, 73] on span "Select an option" at bounding box center [78, 77] width 8 height 8
click at [76, 73] on input "Select an option" at bounding box center [78, 77] width 8 height 8
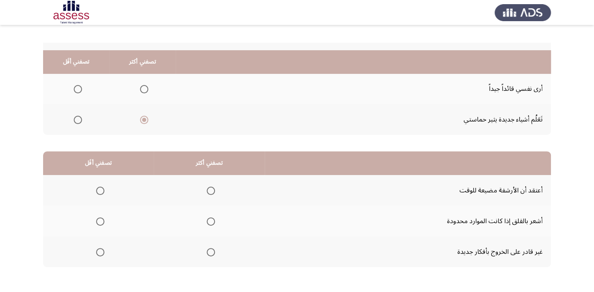
scroll to position [126, 0]
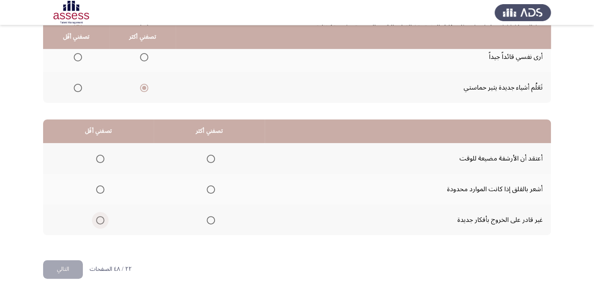
click at [98, 216] on span "Select an option" at bounding box center [100, 220] width 8 height 8
click at [98, 216] on input "Select an option" at bounding box center [100, 220] width 8 height 8
click at [211, 187] on span "Select an option" at bounding box center [211, 189] width 8 height 8
click at [211, 187] on input "Select an option" at bounding box center [211, 189] width 8 height 8
click at [70, 265] on button "التالي" at bounding box center [63, 269] width 40 height 19
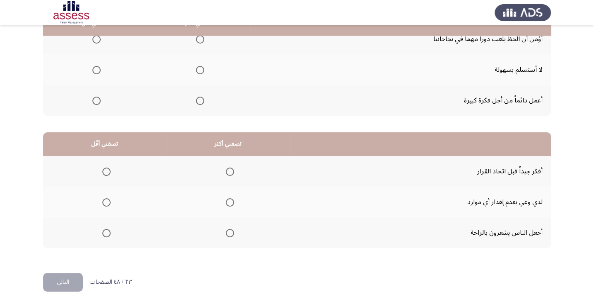
scroll to position [75, 0]
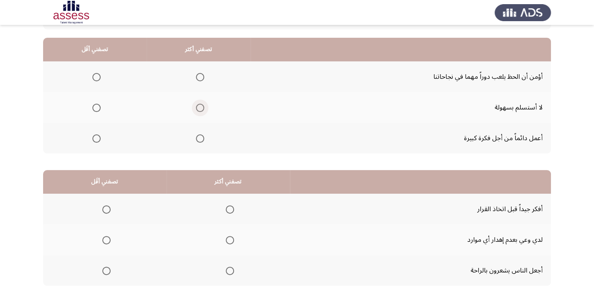
click at [199, 105] on span "Select an option" at bounding box center [200, 108] width 8 height 8
click at [199, 105] on input "Select an option" at bounding box center [200, 108] width 8 height 8
click at [95, 75] on span "Select an option" at bounding box center [96, 77] width 8 height 8
click at [95, 75] on input "Select an option" at bounding box center [96, 77] width 8 height 8
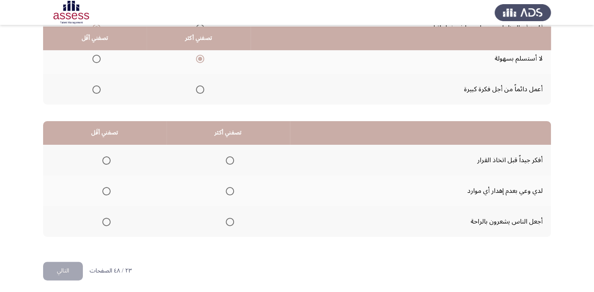
scroll to position [126, 0]
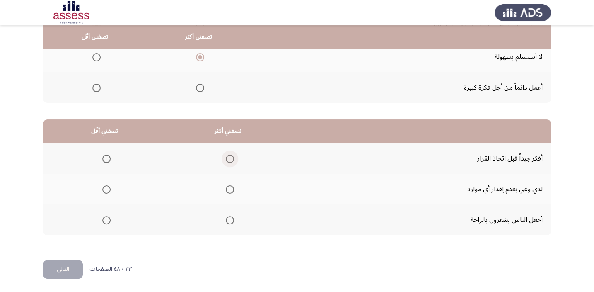
click at [226, 156] on span "Select an option" at bounding box center [230, 159] width 8 height 8
click at [226, 156] on input "Select an option" at bounding box center [230, 159] width 8 height 8
click at [104, 188] on span "Select an option" at bounding box center [106, 189] width 8 height 8
click at [104, 188] on input "Select an option" at bounding box center [106, 189] width 8 height 8
click at [78, 276] on button "التالي" at bounding box center [63, 269] width 40 height 19
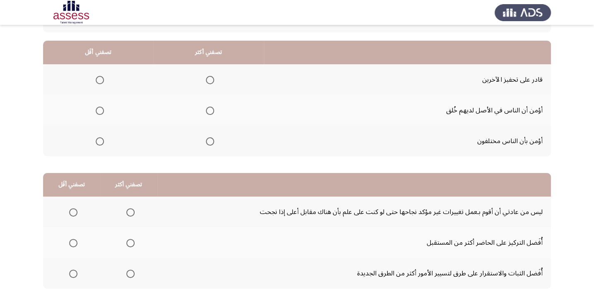
scroll to position [75, 0]
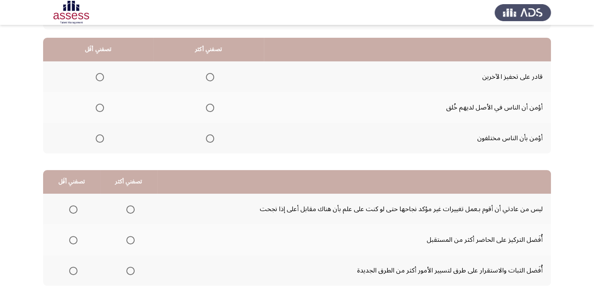
click at [211, 107] on span "Select an option" at bounding box center [210, 108] width 8 height 8
click at [211, 107] on input "Select an option" at bounding box center [210, 108] width 8 height 8
click at [100, 136] on span "Select an option" at bounding box center [100, 138] width 8 height 8
click at [100, 136] on input "Select an option" at bounding box center [100, 138] width 8 height 8
click at [102, 76] on span "Select an option" at bounding box center [100, 77] width 8 height 8
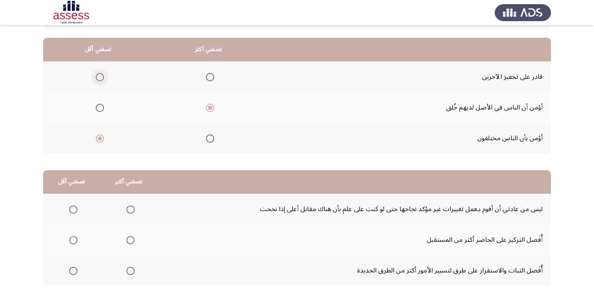
click at [102, 76] on input "Select an option" at bounding box center [100, 77] width 8 height 8
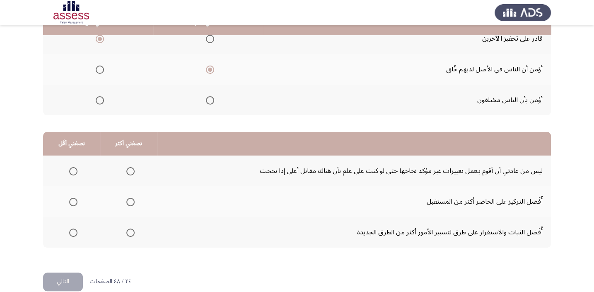
scroll to position [126, 0]
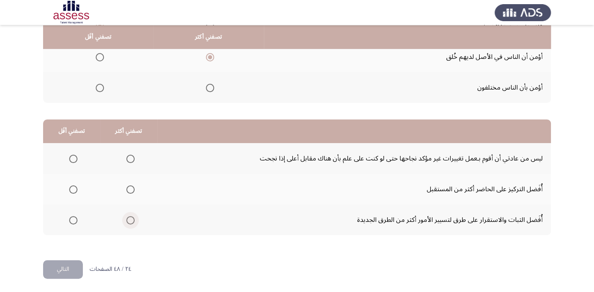
click at [129, 220] on span "Select an option" at bounding box center [130, 220] width 8 height 8
click at [129, 220] on input "Select an option" at bounding box center [130, 220] width 8 height 8
click at [67, 187] on label "Select an option" at bounding box center [72, 189] width 12 height 8
click at [69, 187] on input "Select an option" at bounding box center [73, 189] width 8 height 8
click at [62, 265] on button "التالي" at bounding box center [63, 269] width 40 height 19
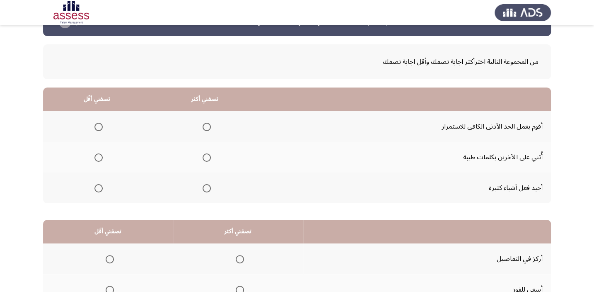
scroll to position [75, 0]
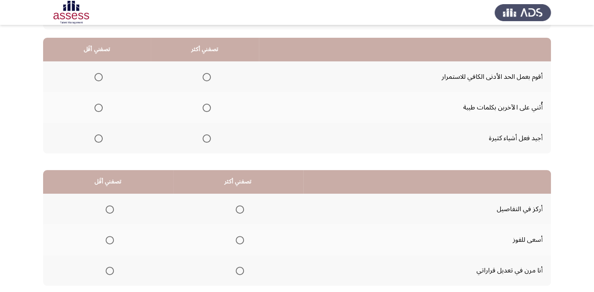
click at [204, 107] on span "Select an option" at bounding box center [207, 108] width 8 height 8
click at [204, 107] on input "Select an option" at bounding box center [207, 108] width 8 height 8
click at [95, 137] on span "Select an option" at bounding box center [99, 138] width 8 height 8
click at [95, 137] on input "Select an option" at bounding box center [99, 138] width 8 height 8
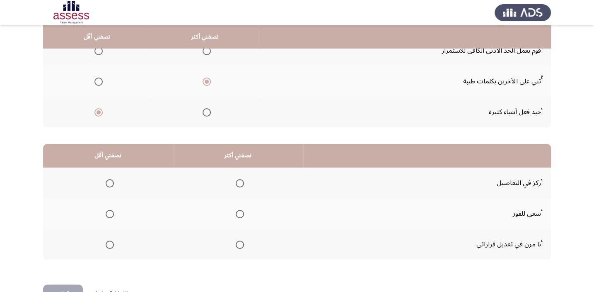
scroll to position [113, 0]
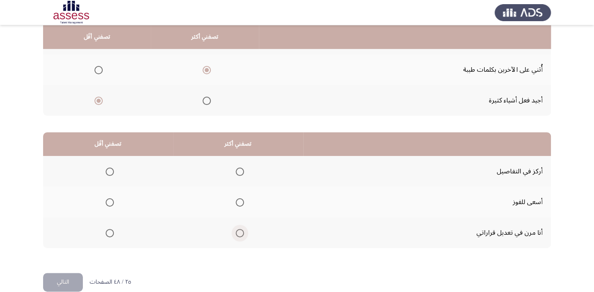
click at [240, 233] on span "Select an option" at bounding box center [240, 233] width 0 height 0
click at [238, 231] on input "Select an option" at bounding box center [240, 233] width 8 height 8
click at [107, 170] on span "Select an option" at bounding box center [110, 171] width 8 height 8
click at [107, 170] on input "Select an option" at bounding box center [110, 171] width 8 height 8
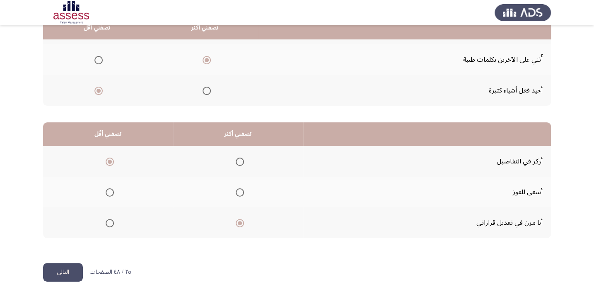
scroll to position [126, 0]
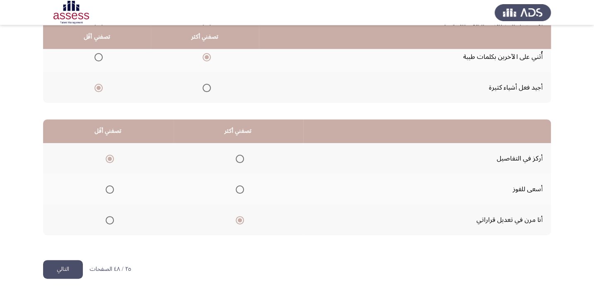
click at [61, 266] on button "التالي" at bounding box center [63, 269] width 40 height 19
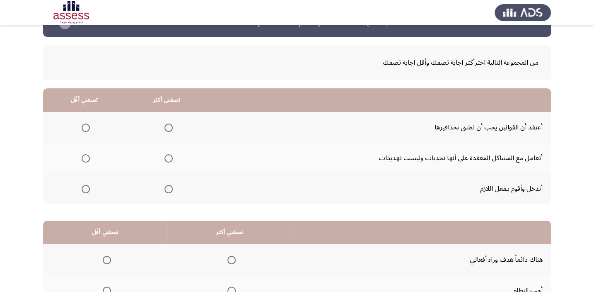
scroll to position [37, 0]
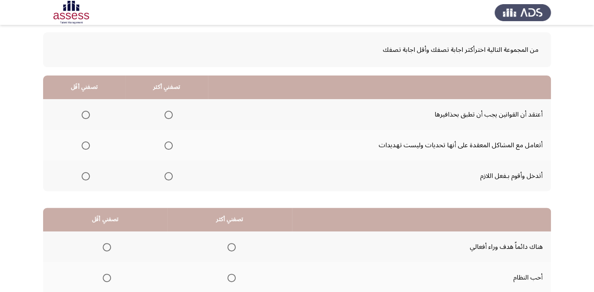
click at [168, 143] on span "Select an option" at bounding box center [169, 145] width 8 height 8
click at [168, 143] on input "Select an option" at bounding box center [169, 145] width 8 height 8
click at [86, 116] on span "Select an option" at bounding box center [86, 115] width 8 height 8
click at [86, 116] on input "Select an option" at bounding box center [86, 115] width 8 height 8
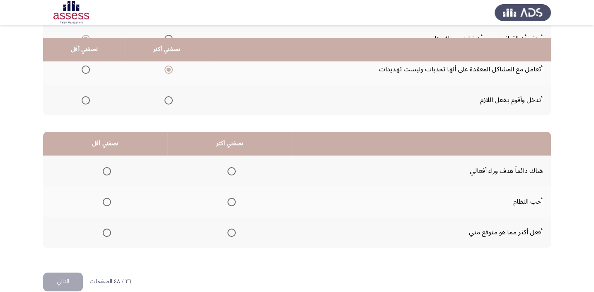
scroll to position [126, 0]
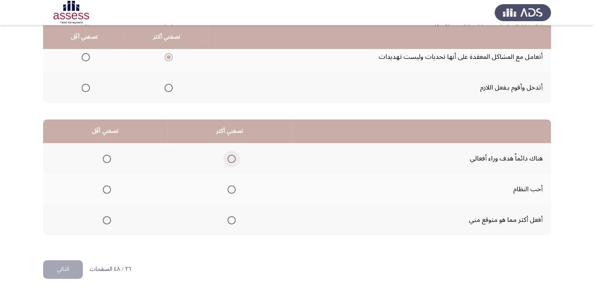
click at [230, 157] on span "Select an option" at bounding box center [232, 159] width 8 height 8
click at [230, 157] on input "Select an option" at bounding box center [232, 159] width 8 height 8
click at [107, 189] on span "Select an option" at bounding box center [107, 189] width 0 height 0
click at [106, 188] on input "Select an option" at bounding box center [107, 189] width 8 height 8
click at [75, 264] on button "التالي" at bounding box center [63, 269] width 40 height 19
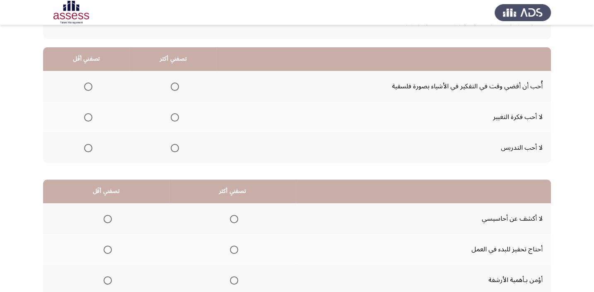
scroll to position [75, 0]
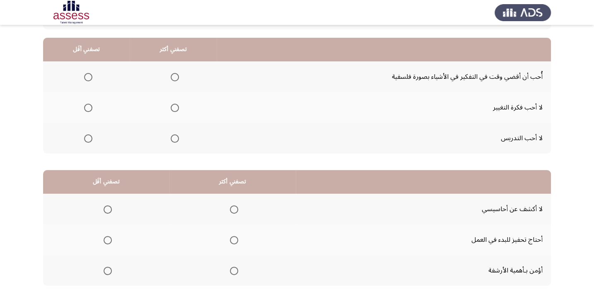
click at [173, 105] on span "Select an option" at bounding box center [175, 108] width 8 height 8
click at [173, 105] on input "Select an option" at bounding box center [175, 108] width 8 height 8
click at [87, 74] on span "Select an option" at bounding box center [88, 77] width 8 height 8
click at [87, 74] on input "Select an option" at bounding box center [88, 77] width 8 height 8
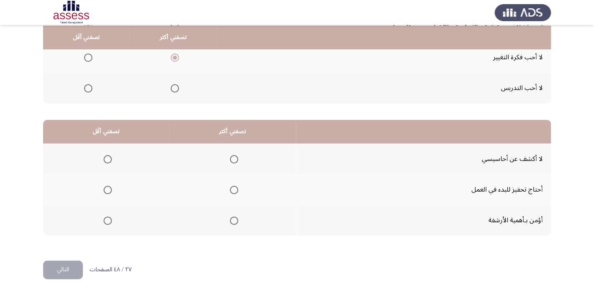
scroll to position [126, 0]
click at [234, 189] on span "Select an option" at bounding box center [234, 189] width 0 height 0
click at [232, 188] on input "Select an option" at bounding box center [234, 189] width 8 height 8
click at [106, 155] on span "Select an option" at bounding box center [108, 159] width 8 height 8
click at [106, 155] on input "Select an option" at bounding box center [108, 159] width 8 height 8
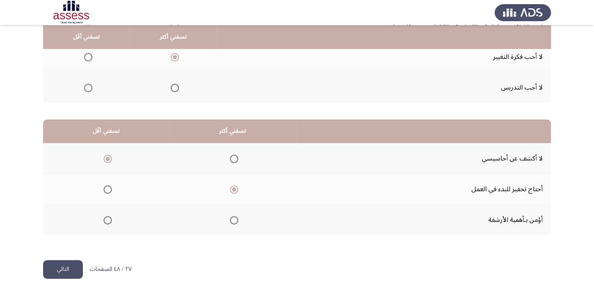
click at [73, 271] on button "التالي" at bounding box center [63, 269] width 40 height 19
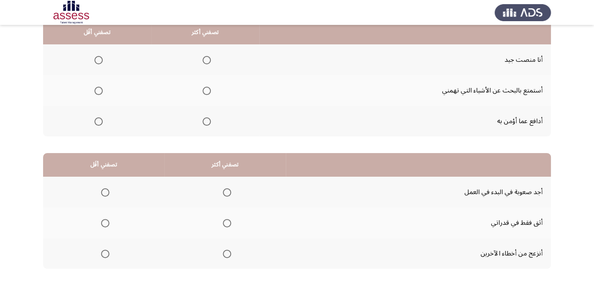
scroll to position [75, 0]
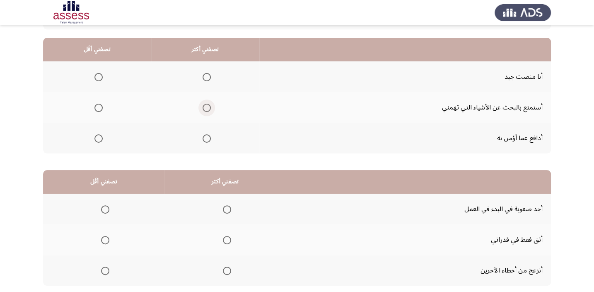
click at [205, 107] on span "Select an option" at bounding box center [207, 108] width 8 height 8
click at [205, 107] on input "Select an option" at bounding box center [207, 108] width 8 height 8
drag, startPoint x: 147, startPoint y: 82, endPoint x: 158, endPoint y: 88, distance: 12.1
click at [154, 85] on tr "أنا منصت جيد" at bounding box center [297, 76] width 508 height 31
click at [97, 76] on span "Select an option" at bounding box center [99, 77] width 8 height 8
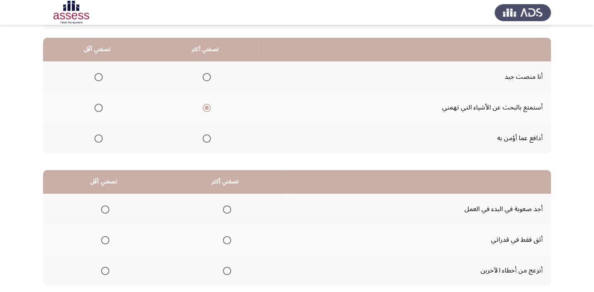
click at [97, 76] on input "Select an option" at bounding box center [99, 77] width 8 height 8
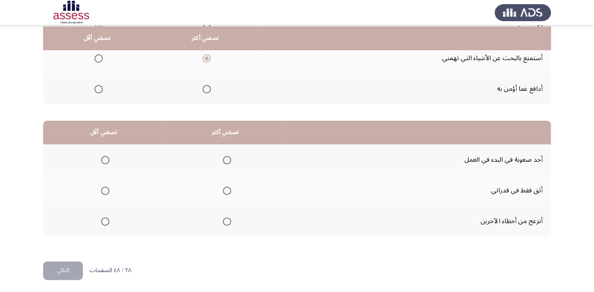
scroll to position [126, 0]
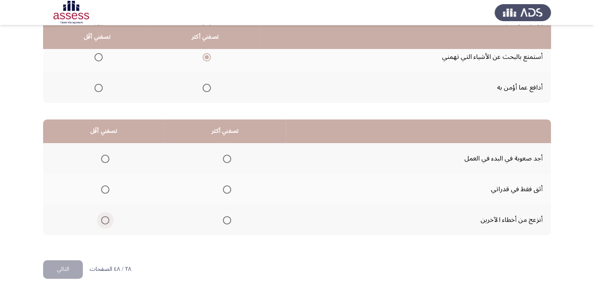
click at [105, 220] on span "Select an option" at bounding box center [105, 220] width 8 height 8
click at [105, 220] on input "Select an option" at bounding box center [105, 220] width 8 height 8
click at [228, 188] on span "Select an option" at bounding box center [227, 189] width 8 height 8
click at [228, 188] on input "Select an option" at bounding box center [227, 189] width 8 height 8
click at [73, 267] on button "التالي" at bounding box center [63, 269] width 40 height 19
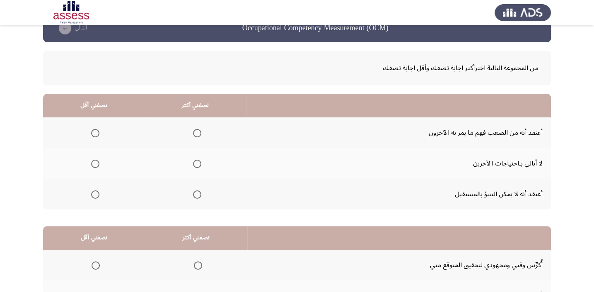
scroll to position [37, 0]
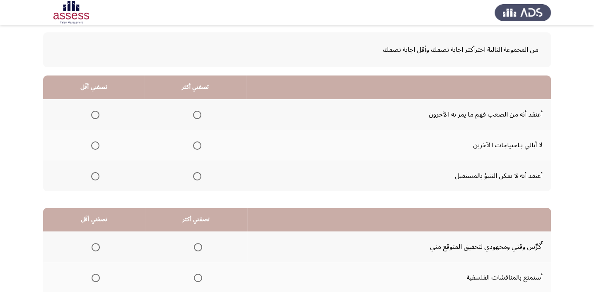
click at [197, 175] on span "Select an option" at bounding box center [197, 176] width 8 height 8
click at [197, 175] on input "Select an option" at bounding box center [197, 176] width 8 height 8
click at [96, 144] on span "Select an option" at bounding box center [95, 145] width 8 height 8
click at [96, 144] on input "Select an option" at bounding box center [95, 145] width 8 height 8
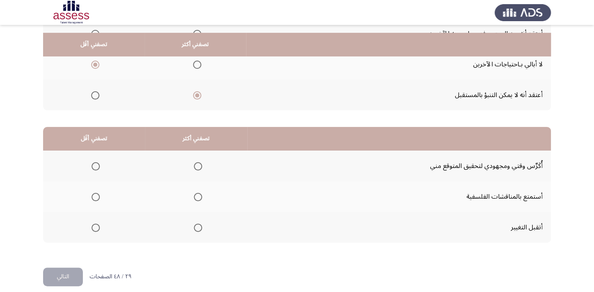
scroll to position [126, 0]
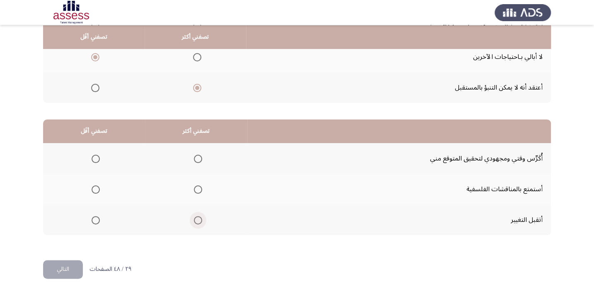
click at [198, 220] on span "Select an option" at bounding box center [198, 220] width 0 height 0
click at [197, 218] on input "Select an option" at bounding box center [198, 220] width 8 height 8
click at [97, 188] on span "Select an option" at bounding box center [96, 189] width 8 height 8
click at [97, 188] on input "Select an option" at bounding box center [96, 189] width 8 height 8
click at [80, 272] on button "التالي" at bounding box center [63, 269] width 40 height 19
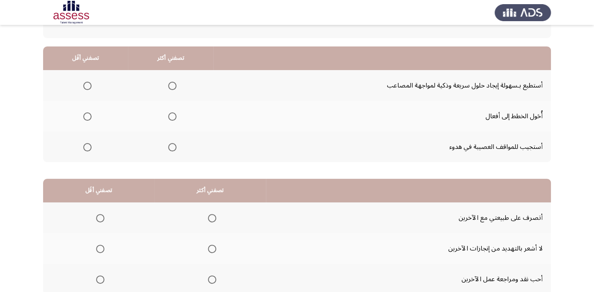
scroll to position [75, 0]
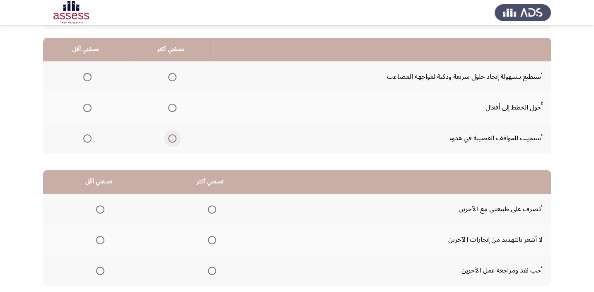
click at [170, 139] on span "Select an option" at bounding box center [172, 138] width 8 height 8
click at [170, 139] on input "Select an option" at bounding box center [172, 138] width 8 height 8
click at [84, 75] on span "Select an option" at bounding box center [87, 77] width 8 height 8
click at [84, 75] on input "Select an option" at bounding box center [87, 77] width 8 height 8
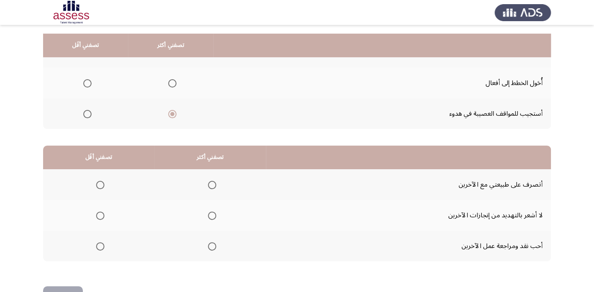
scroll to position [113, 0]
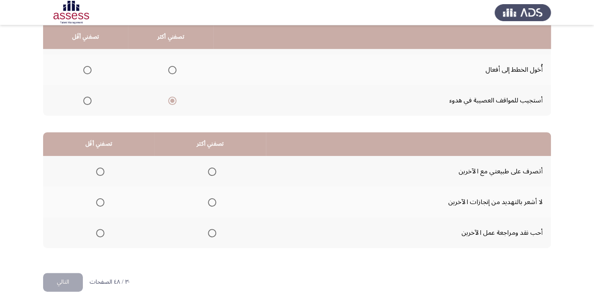
click at [209, 171] on span "Select an option" at bounding box center [212, 171] width 8 height 8
click at [209, 171] on input "Select an option" at bounding box center [212, 171] width 8 height 8
click at [102, 234] on span "Select an option" at bounding box center [100, 233] width 8 height 8
click at [102, 234] on input "Select an option" at bounding box center [100, 233] width 8 height 8
click at [58, 280] on button "التالي" at bounding box center [63, 282] width 40 height 19
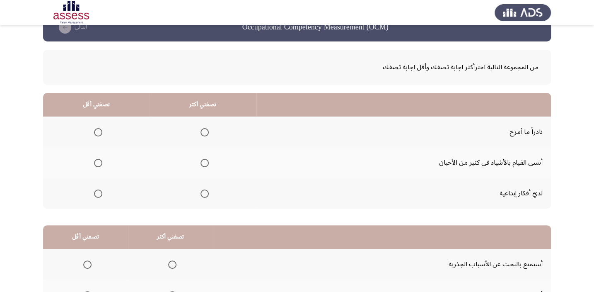
scroll to position [37, 0]
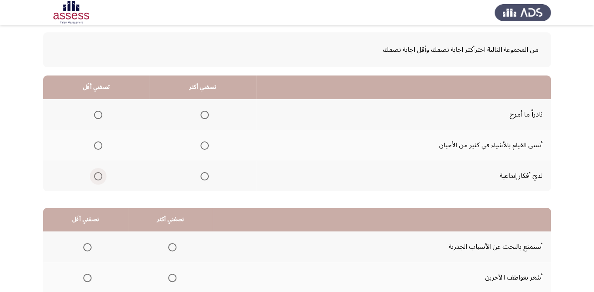
click at [97, 175] on span "Select an option" at bounding box center [98, 176] width 8 height 8
click at [97, 175] on input "Select an option" at bounding box center [98, 176] width 8 height 8
click at [204, 114] on span "Select an option" at bounding box center [205, 115] width 8 height 8
click at [204, 114] on input "Select an option" at bounding box center [205, 115] width 8 height 8
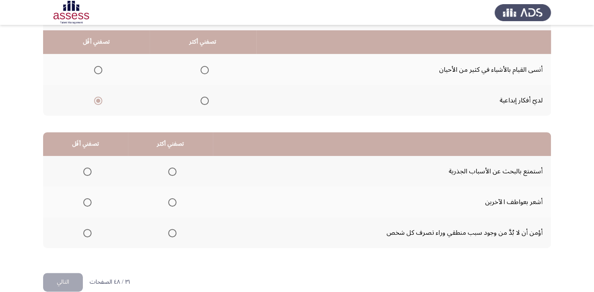
scroll to position [126, 0]
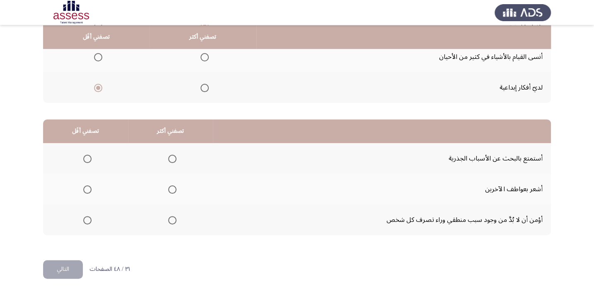
click at [85, 185] on span "Select an option" at bounding box center [87, 189] width 8 height 8
click at [85, 185] on input "Select an option" at bounding box center [87, 189] width 8 height 8
click at [168, 219] on span "Select an option" at bounding box center [172, 220] width 8 height 8
click at [168, 219] on input "Select an option" at bounding box center [172, 220] width 8 height 8
click at [79, 268] on button "التالي" at bounding box center [63, 269] width 40 height 19
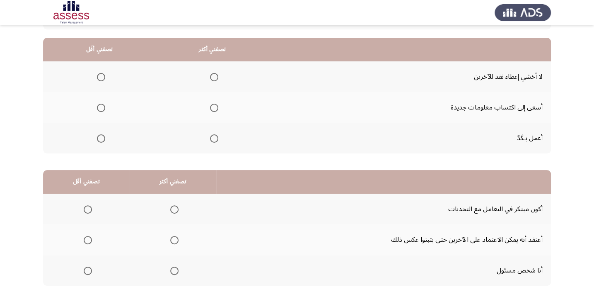
scroll to position [37, 0]
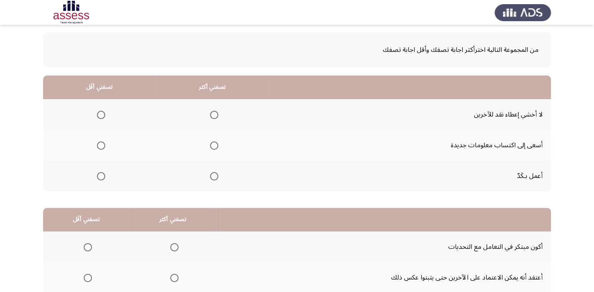
click at [214, 146] on span "Select an option" at bounding box center [214, 146] width 0 height 0
click at [213, 144] on input "Select an option" at bounding box center [214, 145] width 8 height 8
click at [99, 114] on span "Select an option" at bounding box center [101, 115] width 8 height 8
click at [99, 114] on input "Select an option" at bounding box center [101, 115] width 8 height 8
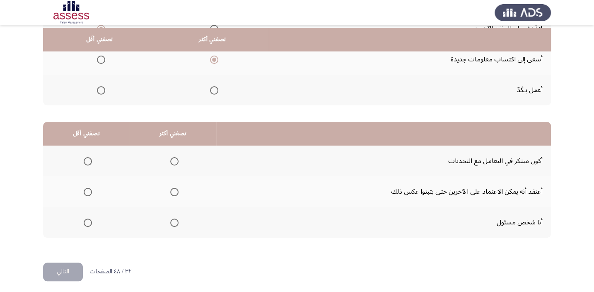
scroll to position [126, 0]
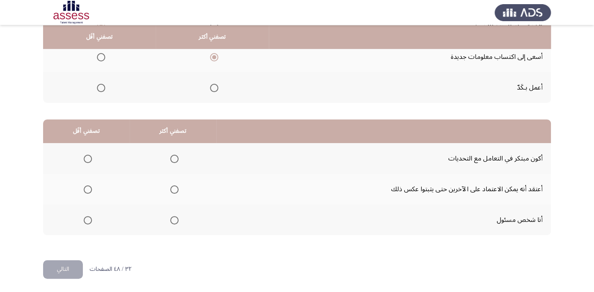
click at [85, 158] on span "Select an option" at bounding box center [88, 159] width 8 height 8
click at [85, 158] on input "Select an option" at bounding box center [88, 159] width 8 height 8
click at [172, 185] on span "Select an option" at bounding box center [174, 189] width 8 height 8
click at [172, 185] on input "Select an option" at bounding box center [174, 189] width 8 height 8
click at [57, 267] on button "التالي" at bounding box center [63, 269] width 40 height 19
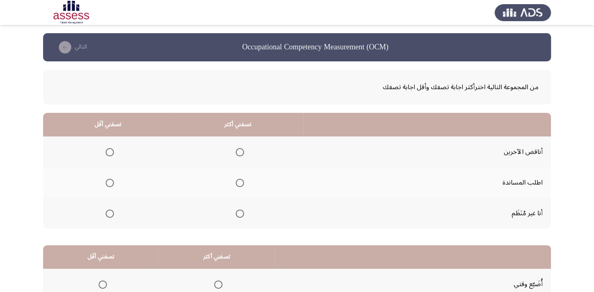
scroll to position [37, 0]
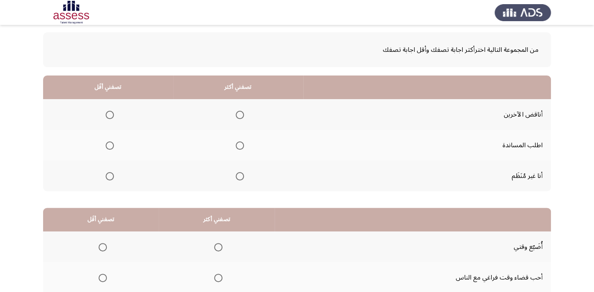
click at [243, 113] on th at bounding box center [238, 114] width 130 height 31
click at [239, 115] on span "Select an option" at bounding box center [240, 115] width 8 height 8
click at [239, 115] on input "Select an option" at bounding box center [240, 115] width 8 height 8
click at [111, 145] on span "Select an option" at bounding box center [110, 145] width 8 height 8
click at [111, 145] on input "Select an option" at bounding box center [110, 145] width 8 height 8
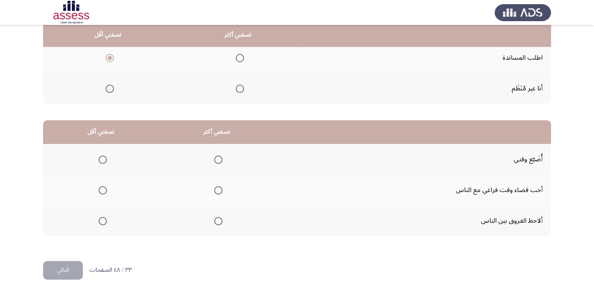
scroll to position [126, 0]
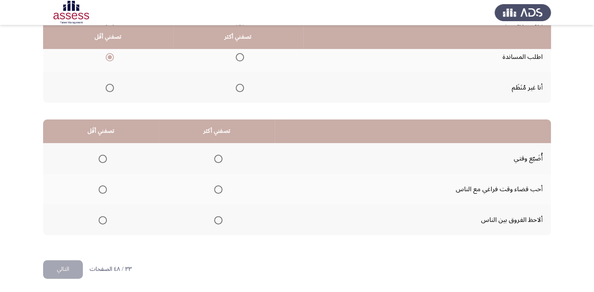
click at [217, 217] on span "Select an option" at bounding box center [218, 220] width 8 height 8
click at [217, 217] on input "Select an option" at bounding box center [218, 220] width 8 height 8
click at [99, 156] on span "Select an option" at bounding box center [103, 159] width 8 height 8
click at [99, 156] on input "Select an option" at bounding box center [103, 159] width 8 height 8
click at [69, 265] on button "التالي" at bounding box center [63, 269] width 40 height 19
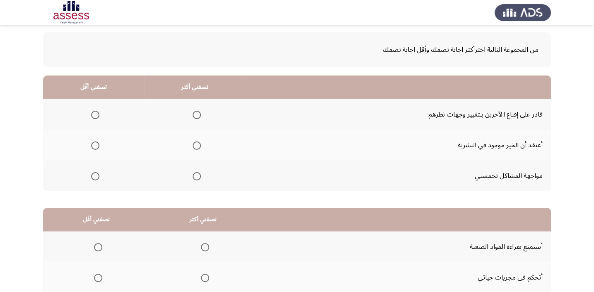
scroll to position [75, 0]
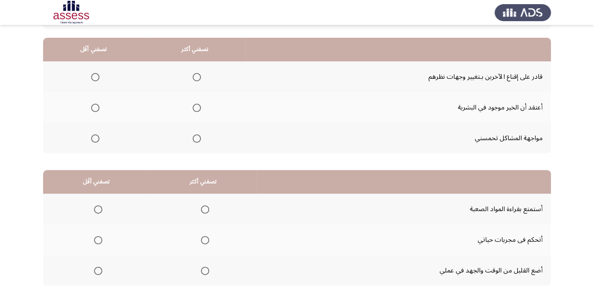
click at [194, 104] on span "Select an option" at bounding box center [197, 108] width 8 height 8
click at [194, 104] on input "Select an option" at bounding box center [197, 108] width 8 height 8
click at [93, 78] on span "Select an option" at bounding box center [95, 77] width 8 height 8
click at [93, 78] on input "Select an option" at bounding box center [95, 77] width 8 height 8
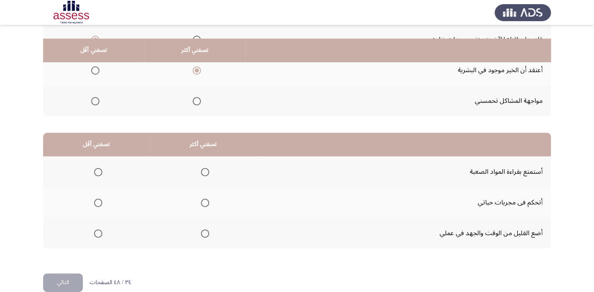
scroll to position [126, 0]
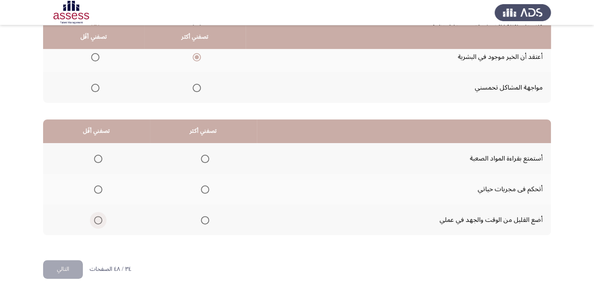
click at [95, 217] on span "Select an option" at bounding box center [98, 220] width 8 height 8
click at [95, 217] on input "Select an option" at bounding box center [98, 220] width 8 height 8
click at [203, 187] on span "Select an option" at bounding box center [205, 189] width 8 height 8
click at [203, 187] on input "Select an option" at bounding box center [205, 189] width 8 height 8
click at [68, 263] on button "التالي" at bounding box center [63, 269] width 40 height 19
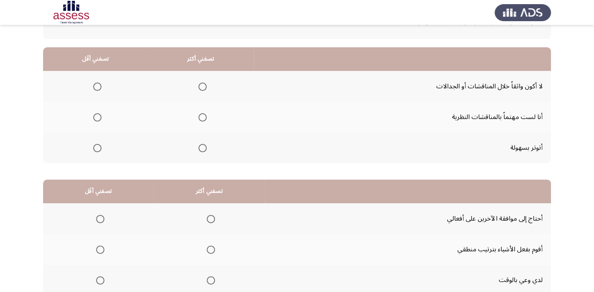
scroll to position [75, 0]
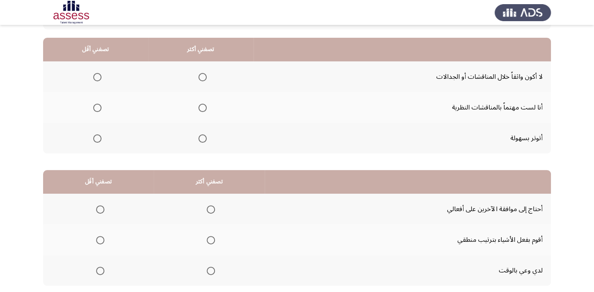
click at [97, 138] on span "Select an option" at bounding box center [97, 138] width 8 height 8
click at [97, 138] on input "Select an option" at bounding box center [97, 138] width 8 height 8
click at [201, 104] on span "Select an option" at bounding box center [203, 108] width 8 height 8
click at [201, 104] on input "Select an option" at bounding box center [203, 108] width 8 height 8
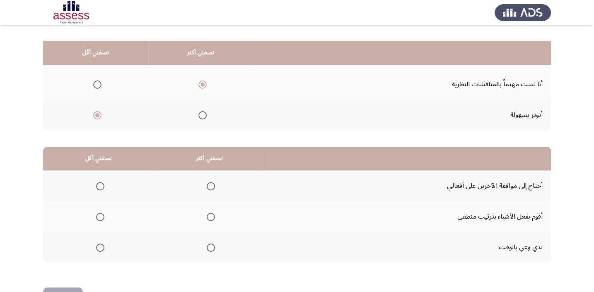
scroll to position [126, 0]
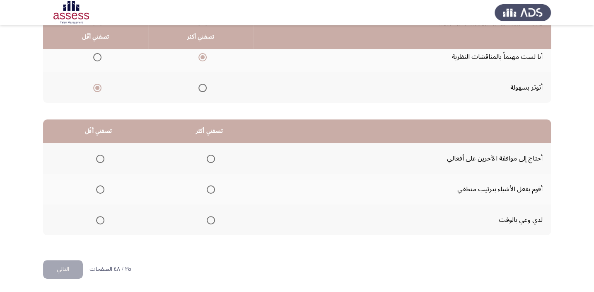
click at [98, 155] on span "Select an option" at bounding box center [100, 159] width 8 height 8
click at [98, 155] on input "Select an option" at bounding box center [100, 159] width 8 height 8
click at [209, 188] on span "Select an option" at bounding box center [211, 189] width 8 height 8
click at [209, 188] on input "Select an option" at bounding box center [211, 189] width 8 height 8
click at [72, 269] on button "التالي" at bounding box center [63, 269] width 40 height 19
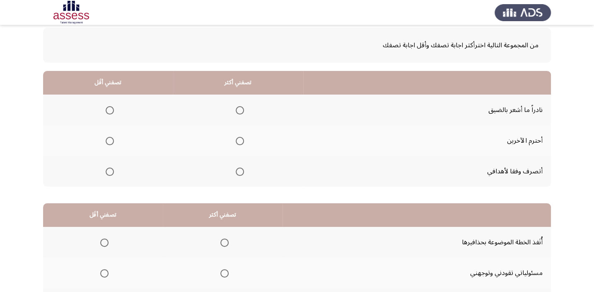
scroll to position [75, 0]
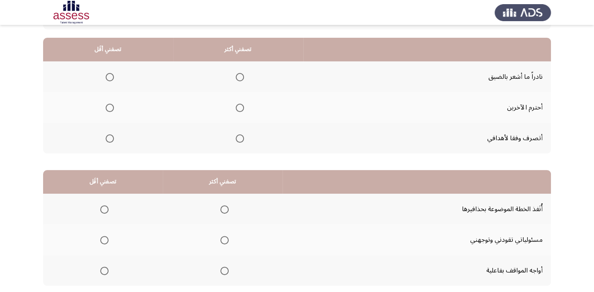
click at [240, 108] on span "Select an option" at bounding box center [240, 108] width 0 height 0
click at [238, 107] on input "Select an option" at bounding box center [240, 108] width 8 height 8
click at [109, 136] on span "Select an option" at bounding box center [110, 138] width 8 height 8
click at [109, 136] on input "Select an option" at bounding box center [110, 138] width 8 height 8
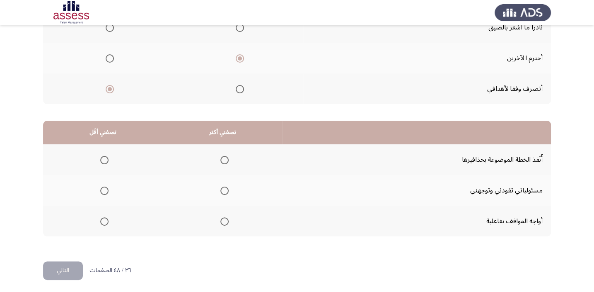
scroll to position [126, 0]
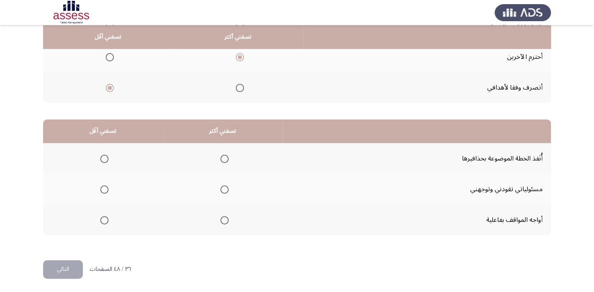
click at [102, 155] on span "Select an option" at bounding box center [104, 159] width 8 height 8
click at [102, 155] on input "Select an option" at bounding box center [104, 159] width 8 height 8
click at [223, 219] on span "Select an option" at bounding box center [225, 220] width 8 height 8
click at [223, 219] on input "Select an option" at bounding box center [225, 220] width 8 height 8
click at [51, 269] on button "التالي" at bounding box center [63, 269] width 40 height 19
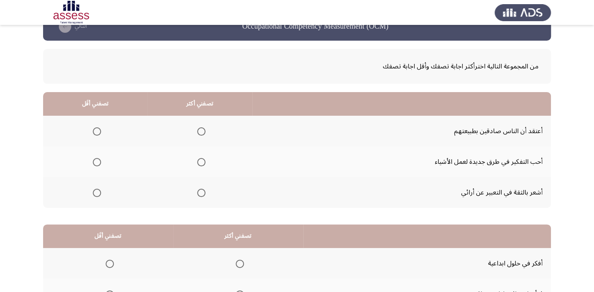
scroll to position [37, 0]
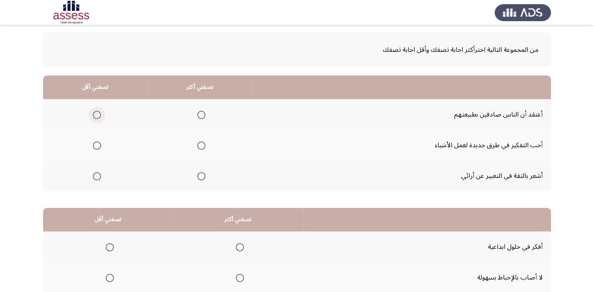
click at [97, 113] on span "Select an option" at bounding box center [97, 115] width 8 height 8
click at [97, 113] on input "Select an option" at bounding box center [97, 115] width 8 height 8
click at [197, 145] on span "Select an option" at bounding box center [201, 145] width 8 height 8
click at [197, 145] on input "Select an option" at bounding box center [201, 145] width 8 height 8
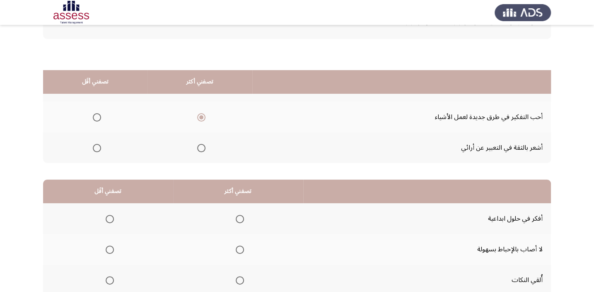
scroll to position [126, 0]
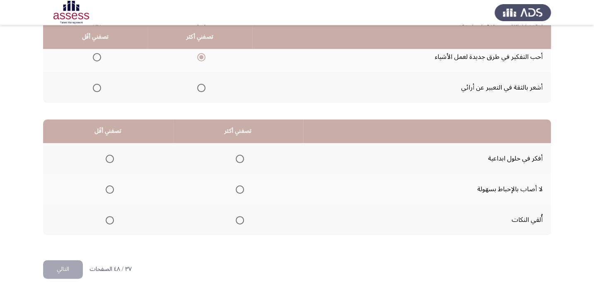
click at [106, 158] on span "Select an option" at bounding box center [110, 159] width 8 height 8
click at [106, 158] on input "Select an option" at bounding box center [110, 159] width 8 height 8
click at [238, 188] on span "Select an option" at bounding box center [240, 189] width 8 height 8
click at [238, 188] on input "Select an option" at bounding box center [240, 189] width 8 height 8
click at [66, 269] on button "التالي" at bounding box center [63, 269] width 40 height 19
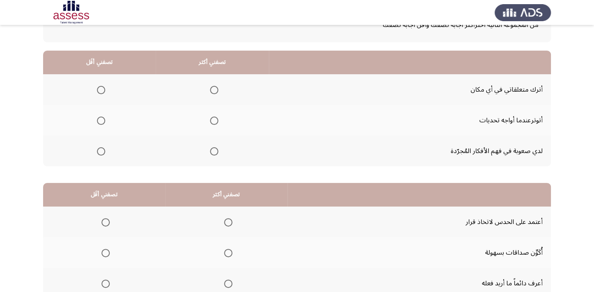
scroll to position [75, 0]
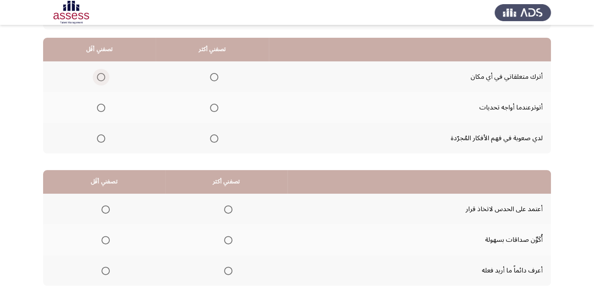
click at [99, 75] on span "Select an option" at bounding box center [101, 77] width 8 height 8
click at [99, 75] on input "Select an option" at bounding box center [101, 77] width 8 height 8
click at [211, 106] on span "Select an option" at bounding box center [214, 108] width 8 height 8
click at [211, 106] on input "Select an option" at bounding box center [214, 108] width 8 height 8
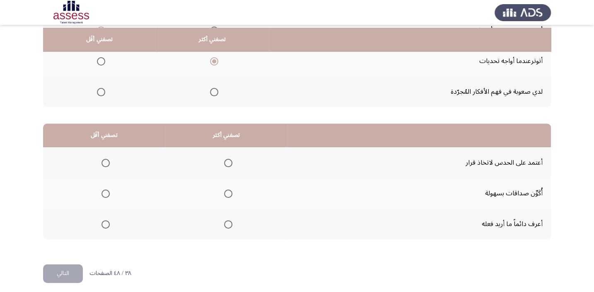
scroll to position [126, 0]
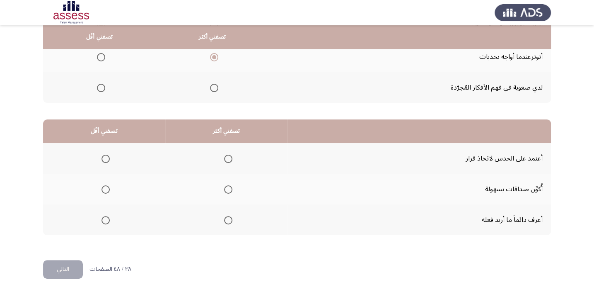
click at [227, 218] on span "Select an option" at bounding box center [228, 220] width 8 height 8
click at [227, 218] on input "Select an option" at bounding box center [228, 220] width 8 height 8
click at [101, 188] on label "Select an option" at bounding box center [104, 189] width 12 height 8
click at [102, 188] on input "Select an option" at bounding box center [106, 189] width 8 height 8
click at [68, 266] on button "التالي" at bounding box center [63, 269] width 40 height 19
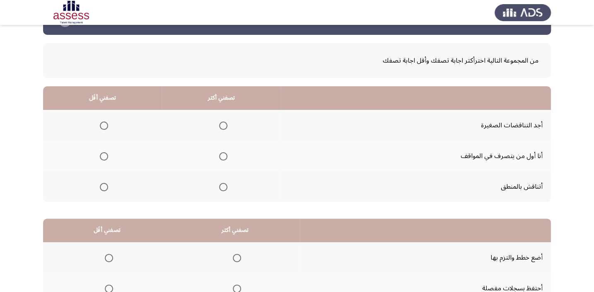
scroll to position [37, 0]
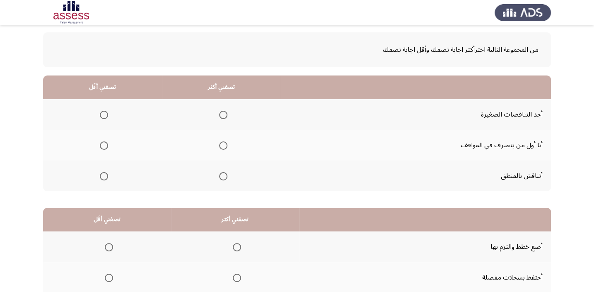
click at [220, 174] on span "Select an option" at bounding box center [223, 176] width 8 height 8
click at [220, 174] on input "Select an option" at bounding box center [223, 176] width 8 height 8
click at [103, 145] on span "Select an option" at bounding box center [104, 145] width 8 height 8
click at [103, 145] on input "Select an option" at bounding box center [104, 145] width 8 height 8
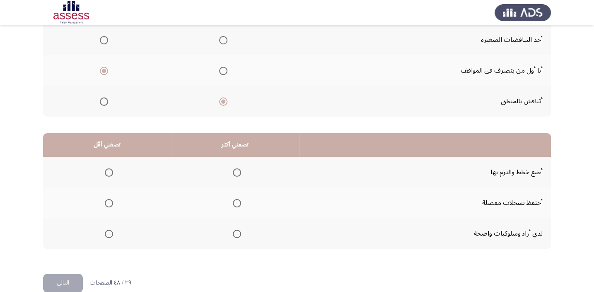
scroll to position [113, 0]
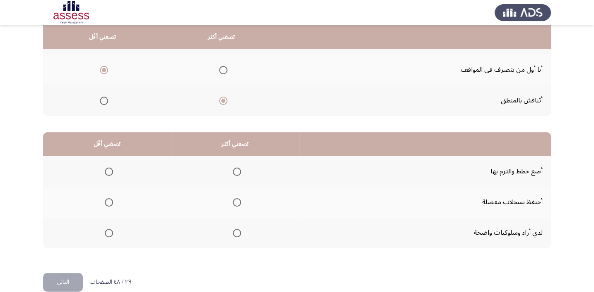
click at [233, 233] on span "Select an option" at bounding box center [237, 233] width 8 height 8
click at [233, 233] on input "Select an option" at bounding box center [237, 233] width 8 height 8
click at [107, 170] on span "Select an option" at bounding box center [109, 171] width 8 height 8
click at [107, 170] on input "Select an option" at bounding box center [109, 171] width 8 height 8
click at [71, 276] on button "التالي" at bounding box center [63, 282] width 40 height 19
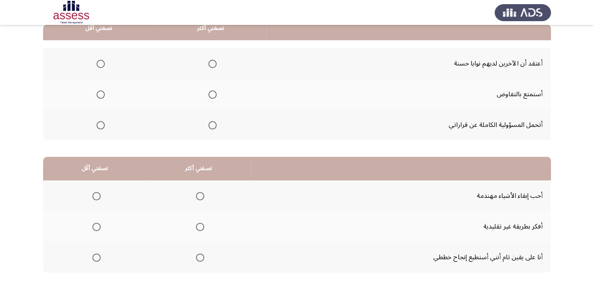
scroll to position [75, 0]
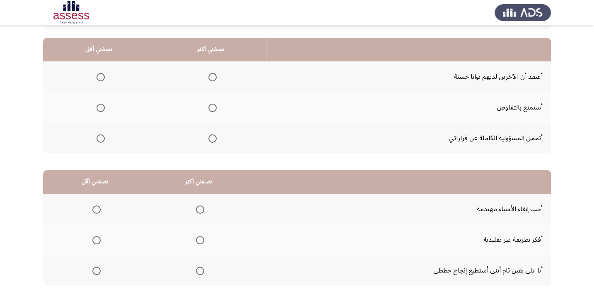
click at [213, 137] on span "Select an option" at bounding box center [213, 138] width 8 height 8
click at [213, 137] on input "Select an option" at bounding box center [213, 138] width 8 height 8
click at [99, 104] on span "Select an option" at bounding box center [101, 108] width 8 height 8
click at [99, 104] on input "Select an option" at bounding box center [101, 108] width 8 height 8
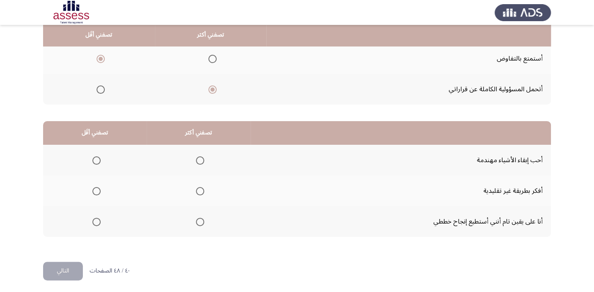
scroll to position [126, 0]
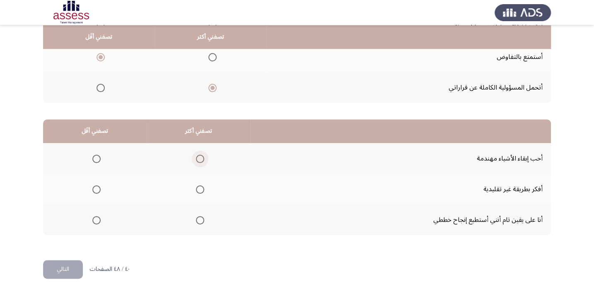
click at [200, 157] on span "Select an option" at bounding box center [200, 159] width 8 height 8
click at [200, 157] on input "Select an option" at bounding box center [200, 159] width 8 height 8
click at [98, 220] on span "Select an option" at bounding box center [96, 220] width 8 height 8
click at [98, 220] on input "Select an option" at bounding box center [96, 220] width 8 height 8
click at [67, 275] on button "التالي" at bounding box center [63, 269] width 40 height 19
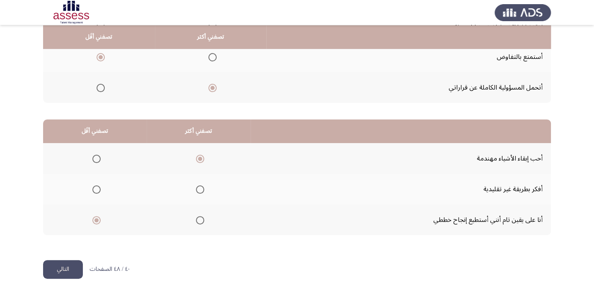
scroll to position [0, 0]
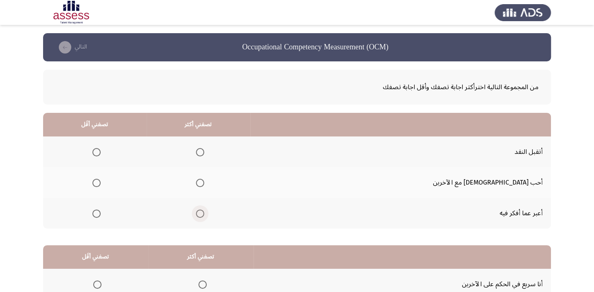
click at [204, 212] on span "Select an option" at bounding box center [200, 213] width 8 height 8
click at [204, 212] on input "Select an option" at bounding box center [200, 213] width 8 height 8
click at [101, 182] on span "Select an option" at bounding box center [96, 183] width 8 height 8
click at [101, 182] on input "Select an option" at bounding box center [96, 183] width 8 height 8
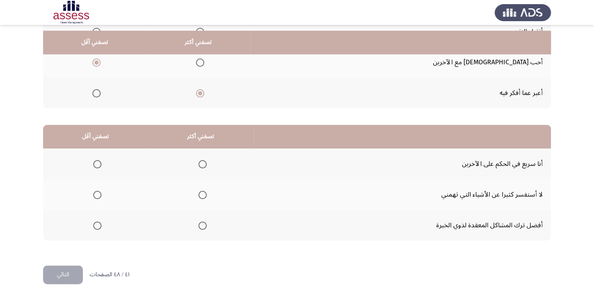
scroll to position [126, 0]
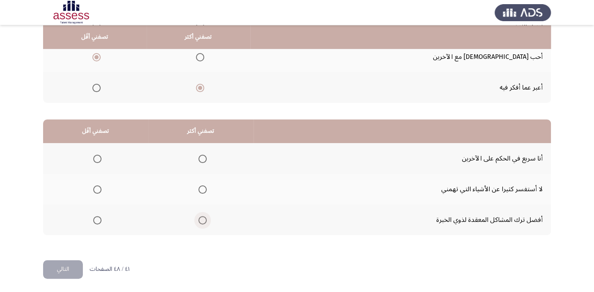
click at [199, 217] on span "Select an option" at bounding box center [203, 220] width 8 height 8
click at [199, 217] on input "Select an option" at bounding box center [203, 220] width 8 height 8
click at [97, 157] on span "Select an option" at bounding box center [97, 159] width 8 height 8
click at [97, 157] on input "Select an option" at bounding box center [97, 159] width 8 height 8
click at [59, 268] on button "التالي" at bounding box center [63, 269] width 40 height 19
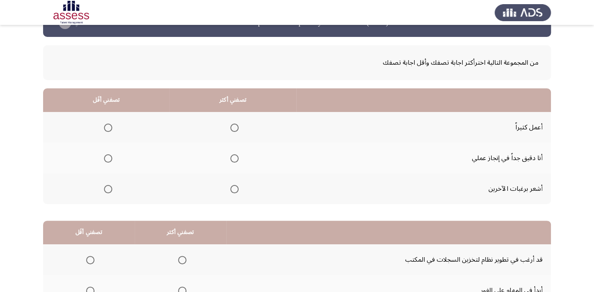
scroll to position [37, 0]
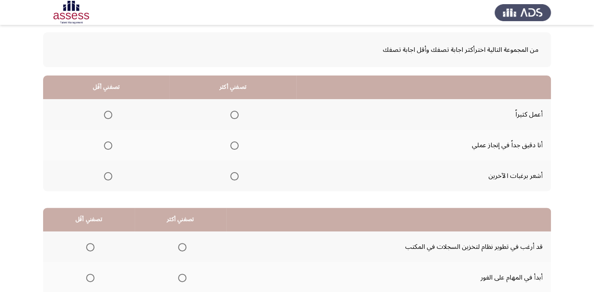
click at [233, 146] on span "Select an option" at bounding box center [234, 145] width 8 height 8
click at [233, 146] on input "Select an option" at bounding box center [234, 145] width 8 height 8
click at [107, 116] on span "Select an option" at bounding box center [108, 115] width 8 height 8
click at [107, 116] on input "Select an option" at bounding box center [108, 115] width 8 height 8
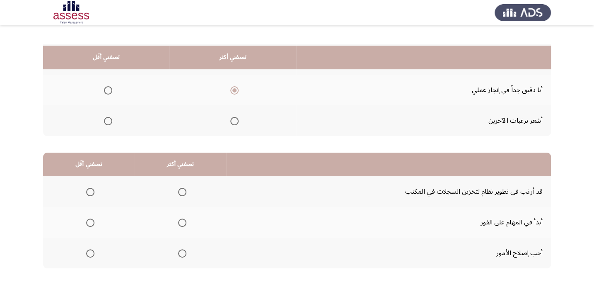
scroll to position [75, 0]
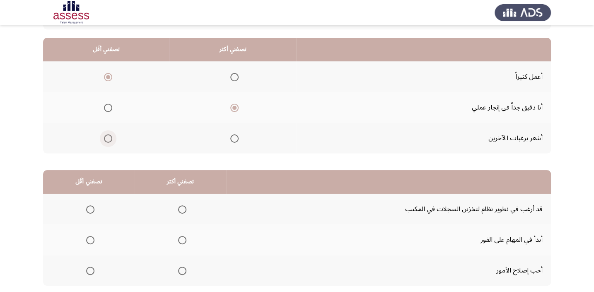
click at [108, 139] on span "Select an option" at bounding box center [108, 138] width 8 height 8
click at [108, 139] on input "Select an option" at bounding box center [108, 138] width 8 height 8
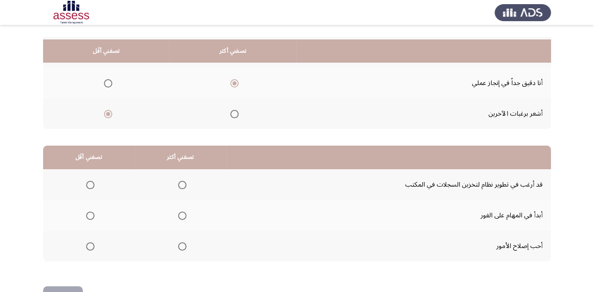
scroll to position [126, 0]
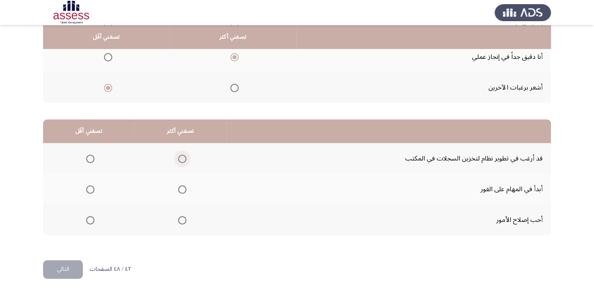
click at [179, 156] on span "Select an option" at bounding box center [182, 159] width 8 height 8
click at [179, 156] on input "Select an option" at bounding box center [182, 159] width 8 height 8
click at [87, 186] on span "Select an option" at bounding box center [90, 189] width 8 height 8
click at [87, 186] on input "Select an option" at bounding box center [90, 189] width 8 height 8
click at [71, 270] on button "التالي" at bounding box center [63, 269] width 40 height 19
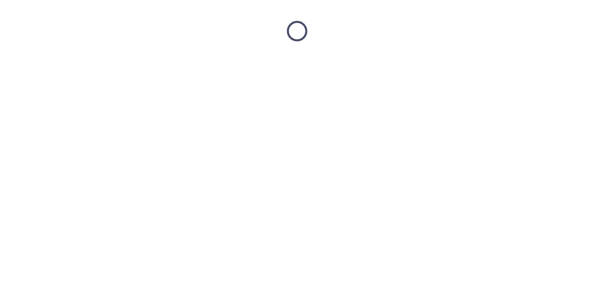
scroll to position [0, 0]
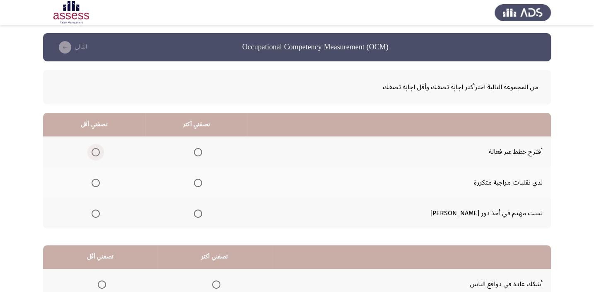
click at [100, 149] on span "Select an option" at bounding box center [96, 152] width 8 height 8
click at [100, 149] on input "Select an option" at bounding box center [96, 152] width 8 height 8
click at [202, 181] on span "Select an option" at bounding box center [198, 183] width 8 height 8
click at [202, 181] on input "Select an option" at bounding box center [198, 183] width 8 height 8
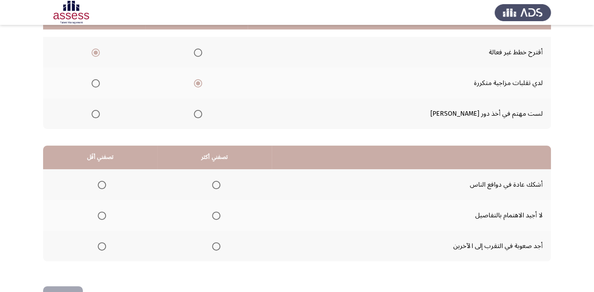
scroll to position [113, 0]
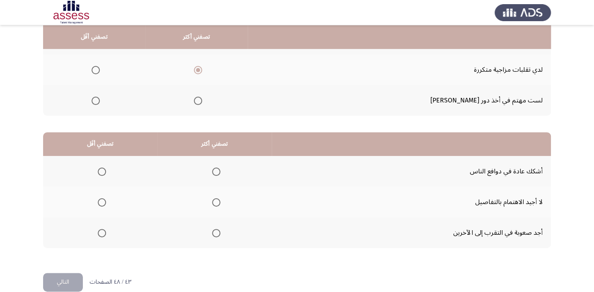
click at [101, 229] on span "Select an option" at bounding box center [102, 233] width 8 height 8
click at [101, 229] on input "Select an option" at bounding box center [102, 233] width 8 height 8
click at [216, 201] on span "Select an option" at bounding box center [216, 202] width 8 height 8
click at [216, 201] on input "Select an option" at bounding box center [216, 202] width 8 height 8
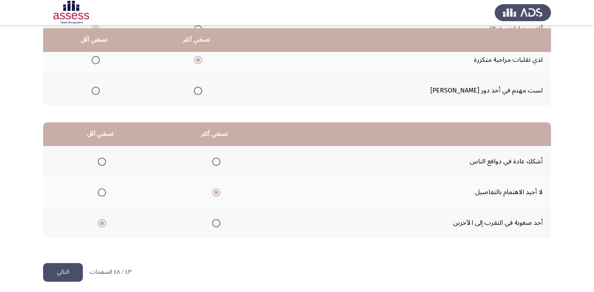
scroll to position [126, 0]
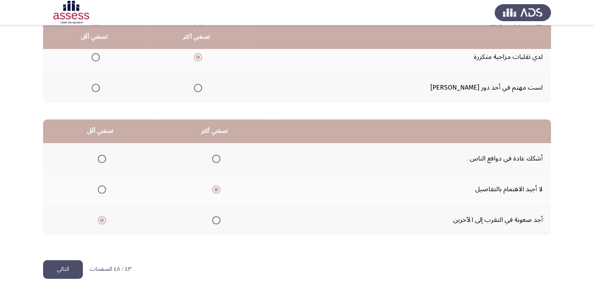
click at [58, 269] on button "التالي" at bounding box center [63, 269] width 40 height 19
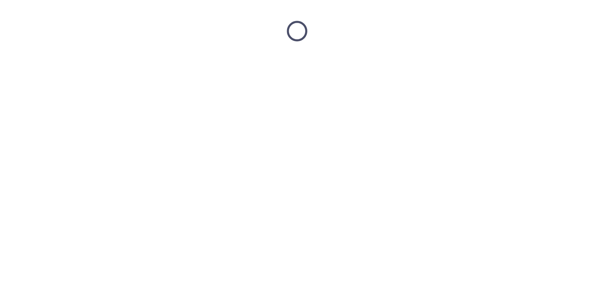
scroll to position [0, 0]
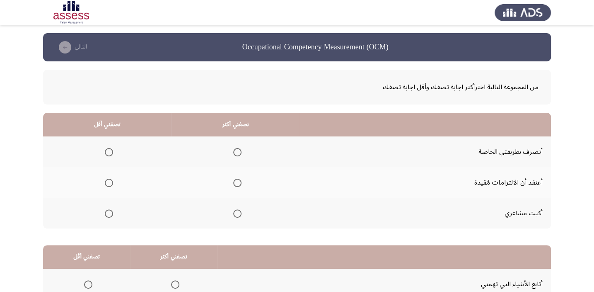
click at [236, 151] on span "Select an option" at bounding box center [237, 152] width 8 height 8
click at [236, 151] on input "Select an option" at bounding box center [237, 152] width 8 height 8
click at [111, 182] on span "Select an option" at bounding box center [109, 183] width 8 height 8
click at [111, 182] on input "Select an option" at bounding box center [109, 183] width 8 height 8
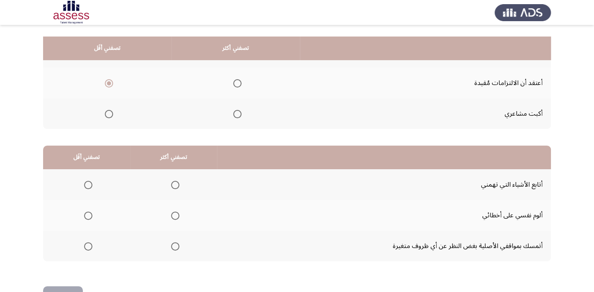
scroll to position [113, 0]
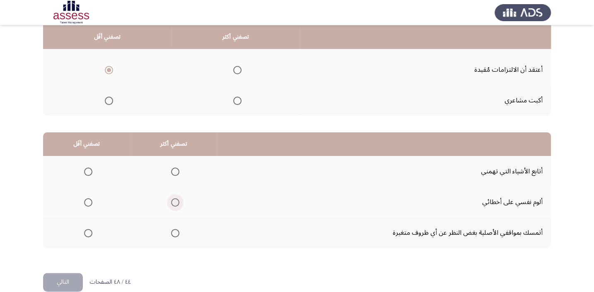
click at [172, 199] on span "Select an option" at bounding box center [175, 202] width 8 height 8
click at [172, 199] on input "Select an option" at bounding box center [175, 202] width 8 height 8
click at [172, 167] on span "Select an option" at bounding box center [175, 171] width 8 height 8
click at [172, 167] on input "Select an option" at bounding box center [175, 171] width 8 height 8
click at [89, 199] on span "Select an option" at bounding box center [88, 202] width 8 height 8
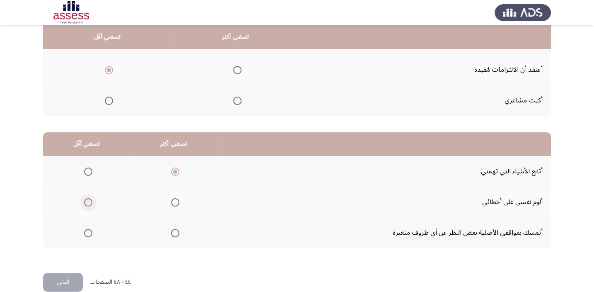
click at [89, 199] on input "Select an option" at bounding box center [88, 202] width 8 height 8
click at [76, 281] on button "التالي" at bounding box center [63, 282] width 40 height 19
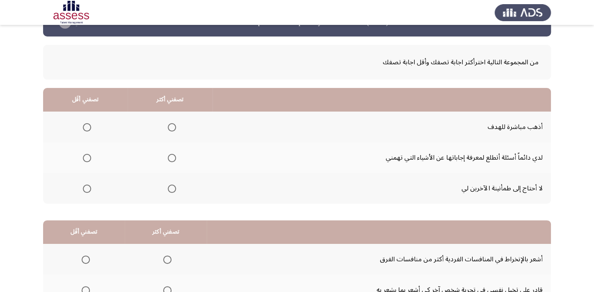
scroll to position [37, 0]
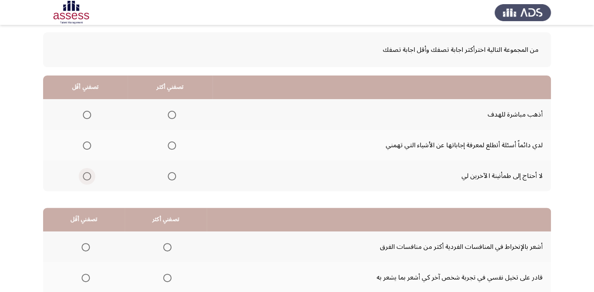
click at [86, 175] on span "Select an option" at bounding box center [87, 176] width 8 height 8
click at [86, 175] on input "Select an option" at bounding box center [87, 176] width 8 height 8
click at [169, 112] on span "Select an option" at bounding box center [172, 115] width 8 height 8
click at [169, 112] on input "Select an option" at bounding box center [172, 115] width 8 height 8
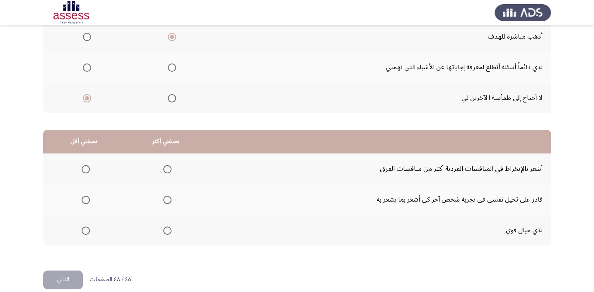
scroll to position [126, 0]
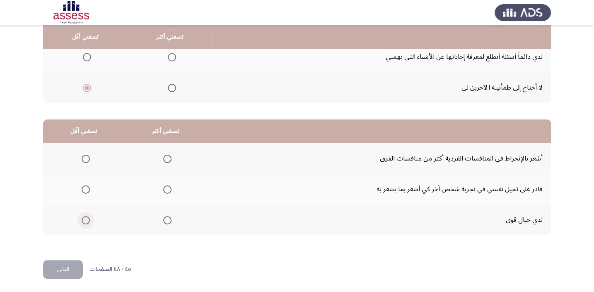
click at [84, 218] on span "Select an option" at bounding box center [86, 220] width 8 height 8
click at [84, 218] on input "Select an option" at bounding box center [86, 220] width 8 height 8
click at [166, 186] on span "Select an option" at bounding box center [167, 189] width 8 height 8
click at [166, 186] on input "Select an option" at bounding box center [167, 189] width 8 height 8
click at [86, 155] on span "Select an option" at bounding box center [86, 159] width 8 height 8
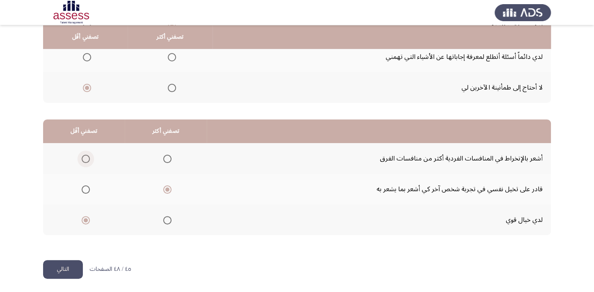
click at [86, 155] on input "Select an option" at bounding box center [86, 159] width 8 height 8
click at [76, 263] on button "التالي" at bounding box center [63, 269] width 40 height 19
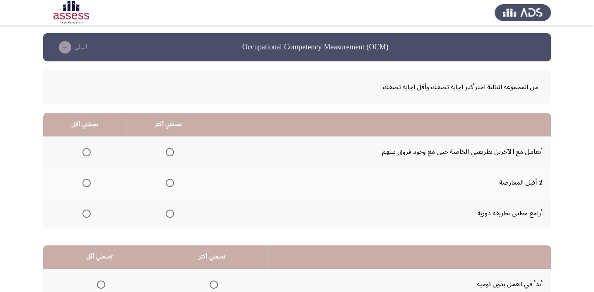
click at [167, 151] on span "Select an option" at bounding box center [170, 152] width 8 height 8
click at [167, 151] on input "Select an option" at bounding box center [170, 152] width 8 height 8
click at [82, 182] on span "Select an option" at bounding box center [86, 183] width 8 height 8
click at [82, 182] on input "Select an option" at bounding box center [86, 183] width 8 height 8
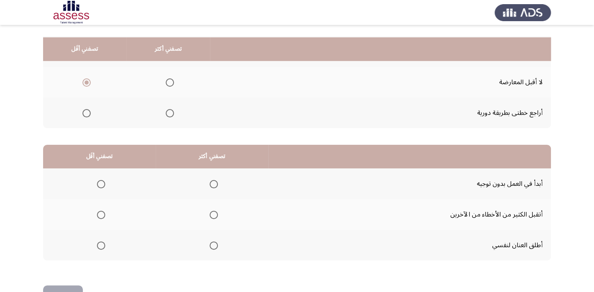
scroll to position [113, 0]
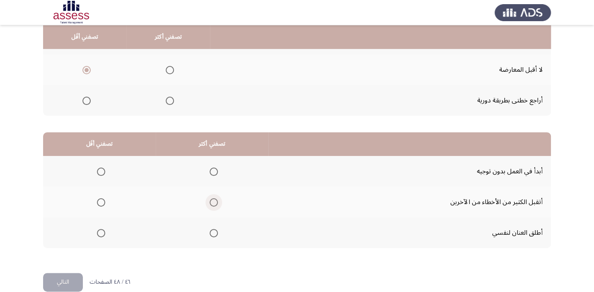
click at [212, 200] on span "Select an option" at bounding box center [214, 202] width 8 height 8
click at [212, 200] on input "Select an option" at bounding box center [214, 202] width 8 height 8
click at [102, 169] on span "Select an option" at bounding box center [101, 171] width 8 height 8
click at [102, 169] on input "Select an option" at bounding box center [101, 171] width 8 height 8
click at [70, 281] on button "التالي" at bounding box center [63, 282] width 40 height 19
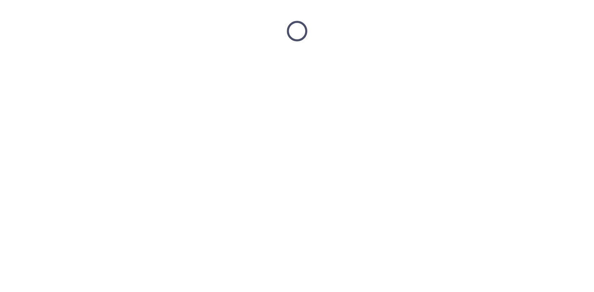
scroll to position [0, 0]
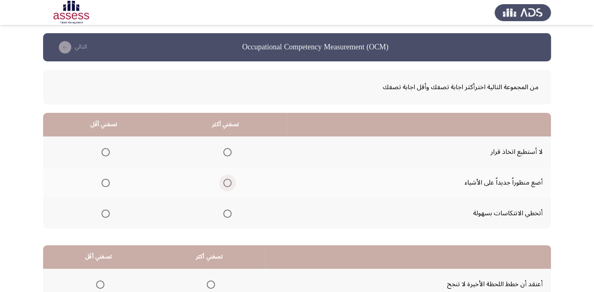
click at [224, 183] on span "Select an option" at bounding box center [227, 183] width 8 height 8
click at [224, 183] on input "Select an option" at bounding box center [227, 183] width 8 height 8
click at [104, 151] on span "Select an option" at bounding box center [106, 152] width 8 height 8
click at [104, 151] on input "Select an option" at bounding box center [106, 152] width 8 height 8
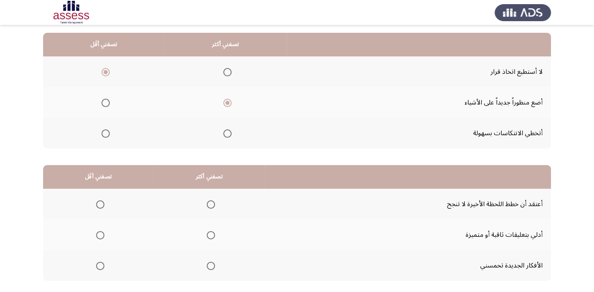
scroll to position [113, 0]
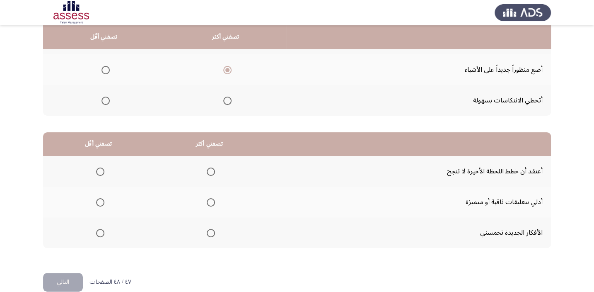
click at [210, 232] on span "Select an option" at bounding box center [211, 233] width 8 height 8
click at [210, 232] on input "Select an option" at bounding box center [211, 233] width 8 height 8
click at [100, 168] on span "Select an option" at bounding box center [100, 171] width 8 height 8
click at [100, 168] on input "Select an option" at bounding box center [100, 171] width 8 height 8
click at [70, 276] on button "التالي" at bounding box center [63, 282] width 40 height 19
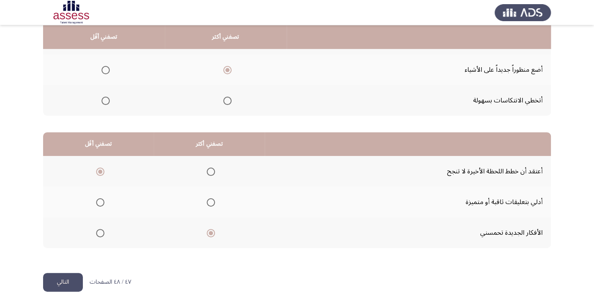
scroll to position [0, 0]
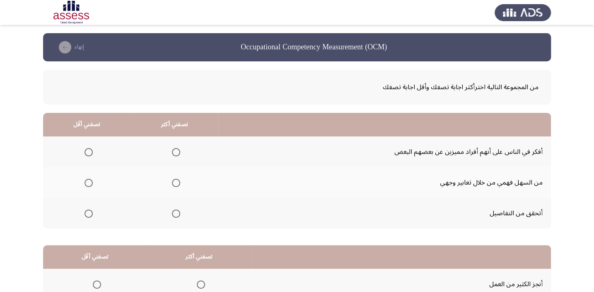
click at [174, 182] on span "Select an option" at bounding box center [176, 183] width 8 height 8
click at [174, 182] on input "Select an option" at bounding box center [176, 183] width 8 height 8
click at [87, 150] on span "Select an option" at bounding box center [89, 152] width 8 height 8
click at [87, 150] on input "Select an option" at bounding box center [89, 152] width 8 height 8
click at [174, 213] on span "Select an option" at bounding box center [176, 213] width 8 height 8
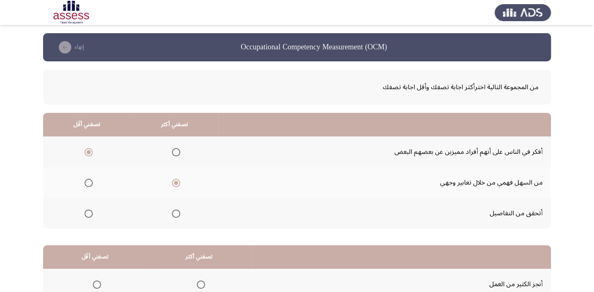
click at [174, 213] on input "Select an option" at bounding box center [176, 213] width 8 height 8
click at [89, 182] on span "Select an option" at bounding box center [89, 183] width 8 height 8
click at [89, 182] on input "Select an option" at bounding box center [89, 183] width 8 height 8
click at [177, 180] on span "Select an option" at bounding box center [176, 183] width 8 height 8
click at [177, 180] on input "Select an option" at bounding box center [176, 183] width 8 height 8
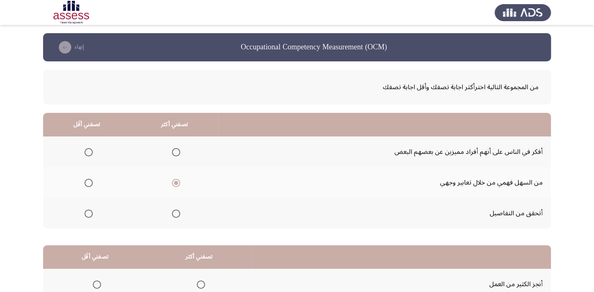
click at [89, 214] on span "Select an option" at bounding box center [89, 214] width 0 height 0
click at [88, 212] on input "Select an option" at bounding box center [89, 213] width 8 height 8
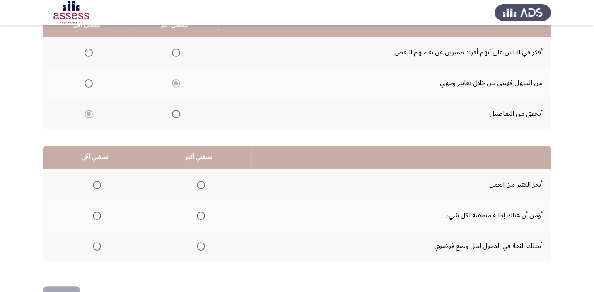
scroll to position [113, 0]
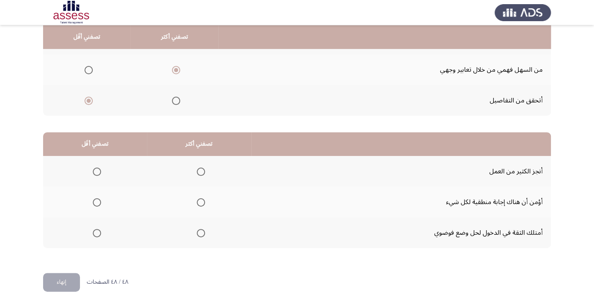
click at [199, 169] on span "Select an option" at bounding box center [201, 171] width 8 height 8
click at [199, 169] on input "Select an option" at bounding box center [201, 171] width 8 height 8
click at [96, 201] on span "Select an option" at bounding box center [97, 202] width 8 height 8
click at [96, 201] on input "Select an option" at bounding box center [97, 202] width 8 height 8
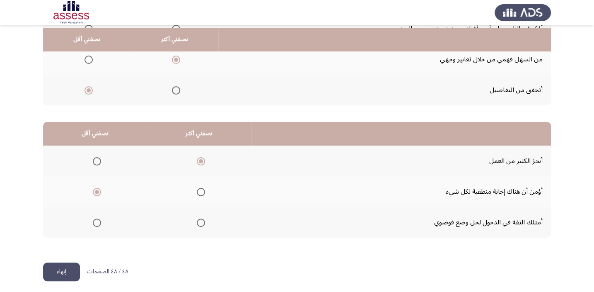
scroll to position [126, 0]
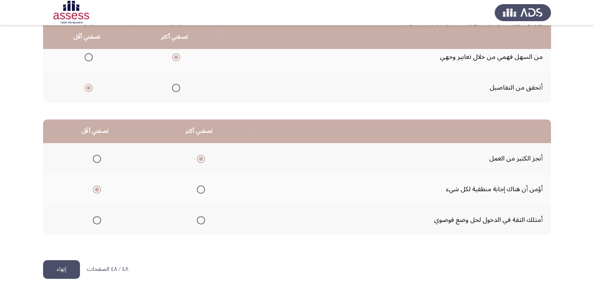
click at [60, 268] on button "إنهاء" at bounding box center [61, 269] width 37 height 19
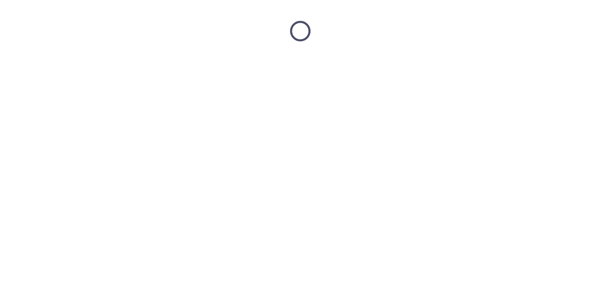
scroll to position [0, 0]
